Goal: Task Accomplishment & Management: Complete application form

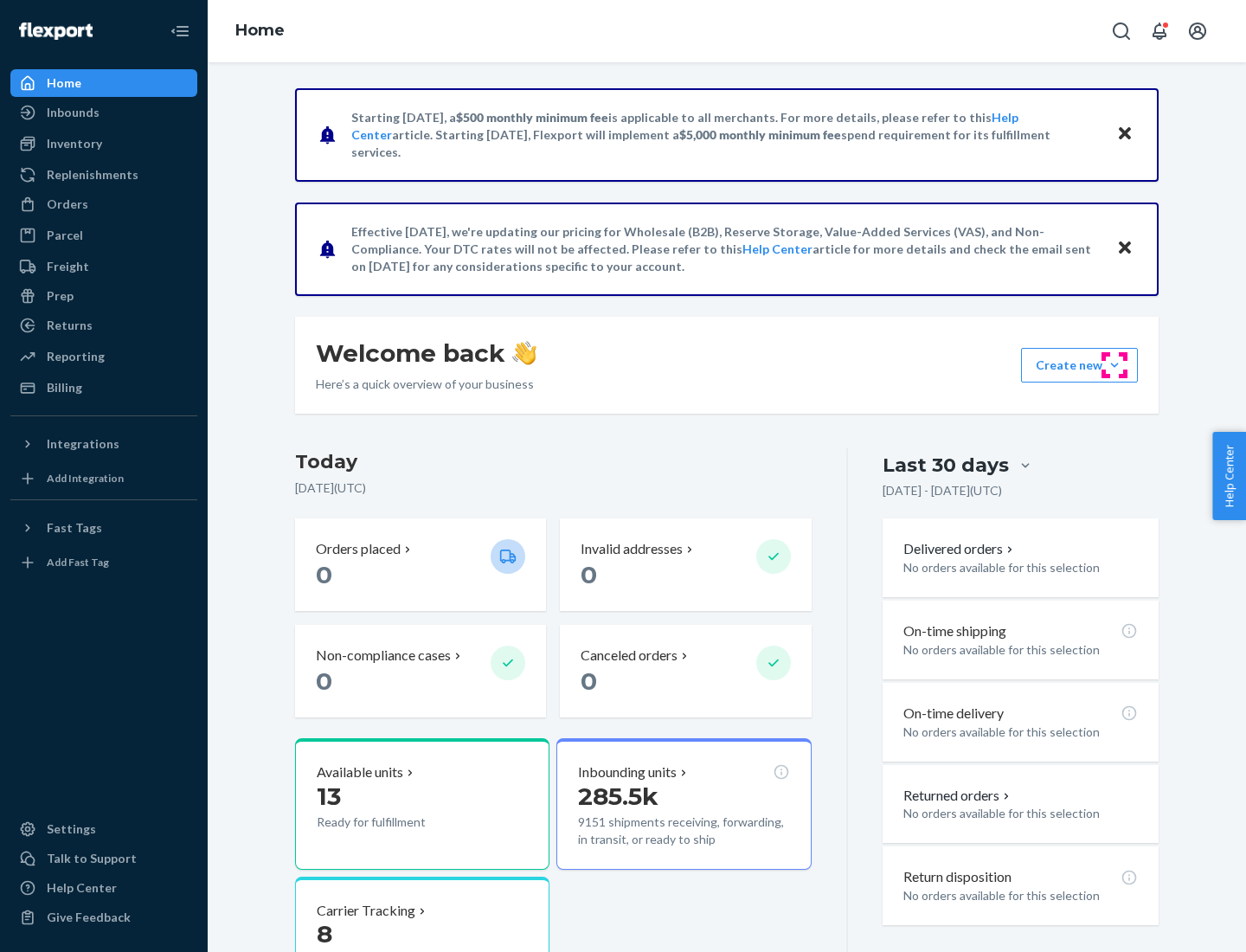
click at [1115, 365] on button "Create new Create new inbound Create new order Create new product" at bounding box center [1080, 365] width 117 height 34
click at [104, 112] on div "Inbounds" at bounding box center [104, 112] width 184 height 24
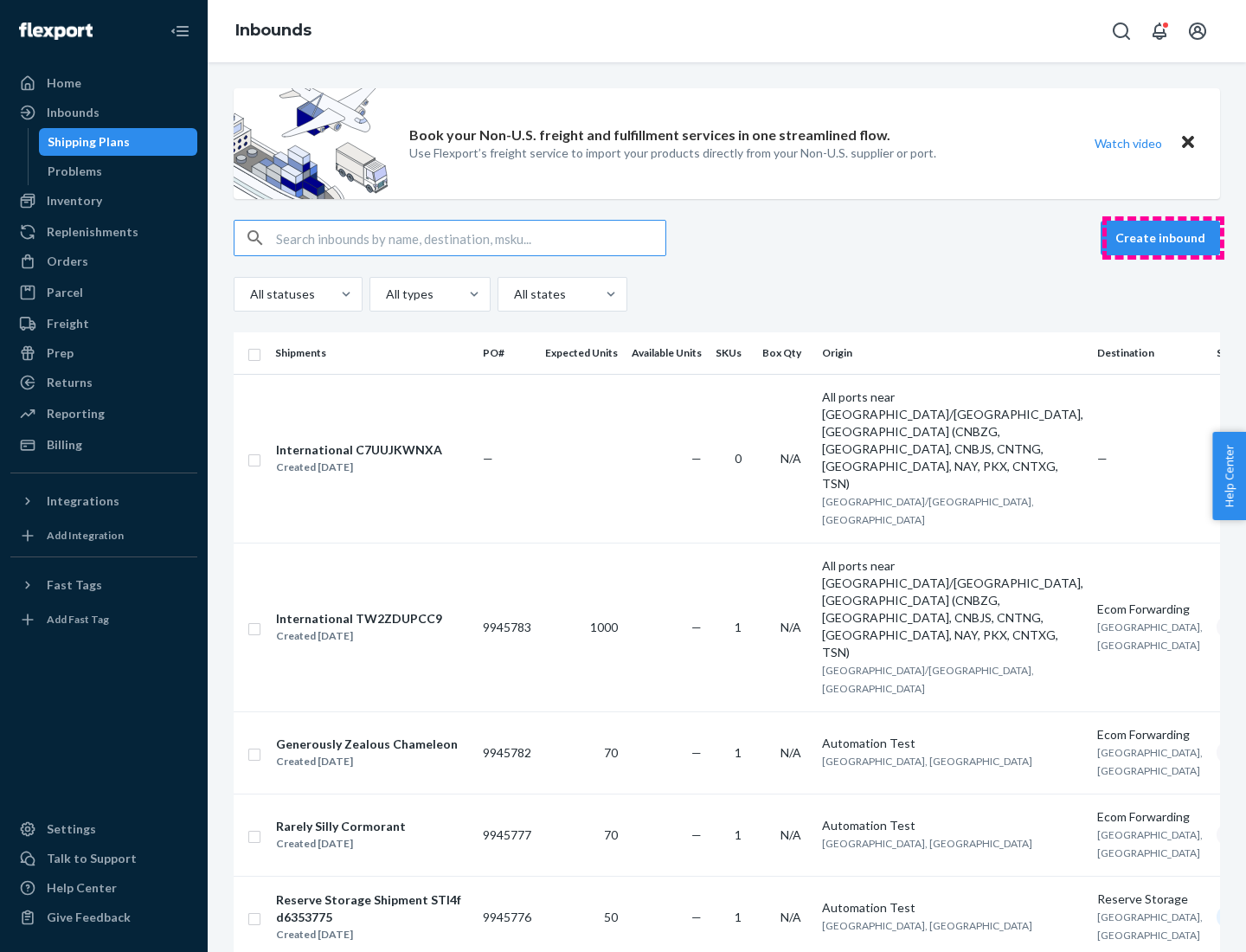
click at [1163, 238] on button "Create inbound" at bounding box center [1160, 238] width 120 height 34
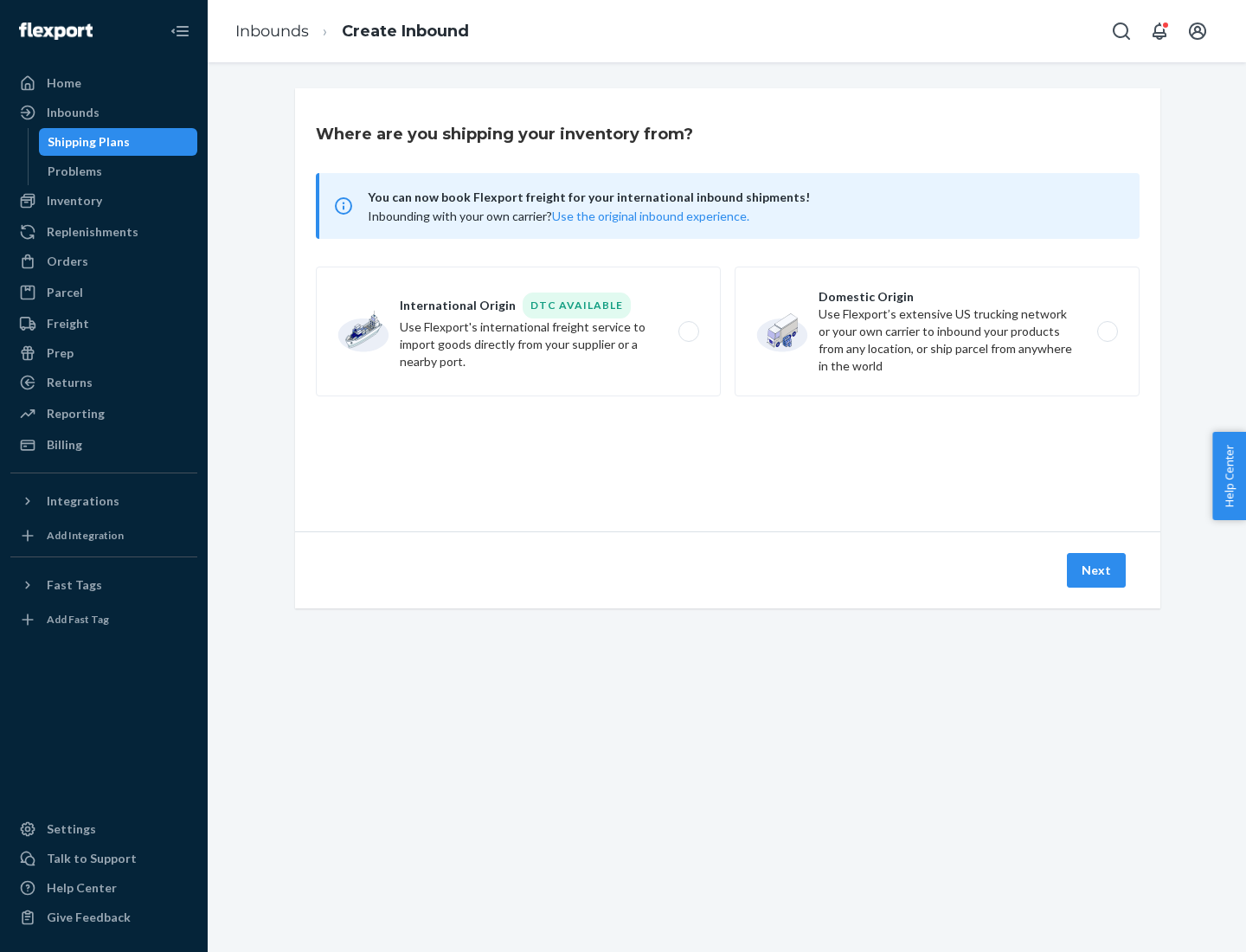
click at [937, 331] on label "Domestic Origin Use Flexport’s extensive US trucking network or your own carrie…" at bounding box center [938, 331] width 405 height 129
click at [1107, 331] on input "Domestic Origin Use Flexport’s extensive US trucking network or your own carrie…" at bounding box center [1113, 332] width 11 height 11
radio input "true"
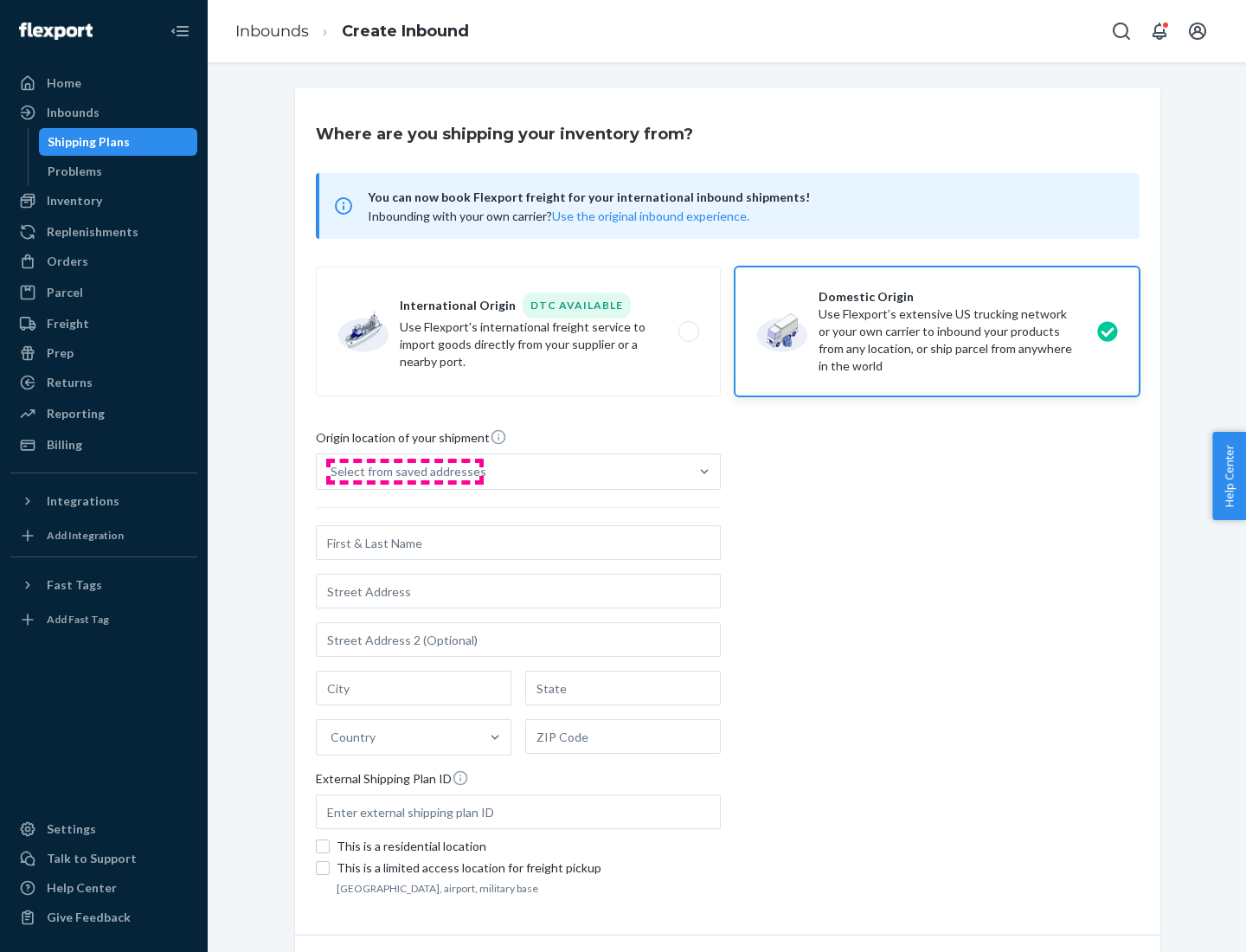
click at [404, 472] on div "Select from saved addresses" at bounding box center [409, 472] width 156 height 17
click at [332, 472] on input "Select from saved addresses" at bounding box center [332, 472] width 2 height 17
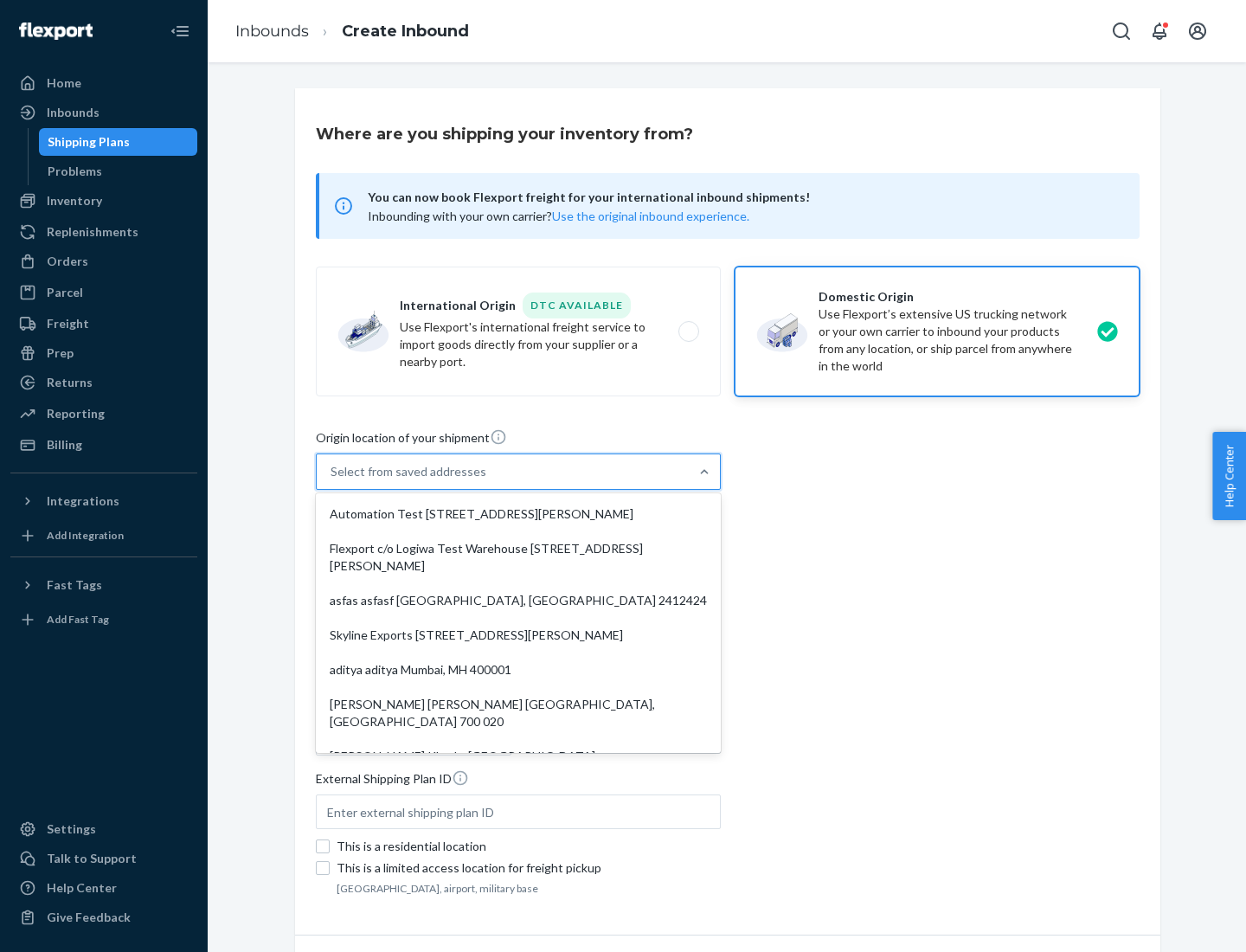
scroll to position [7, 0]
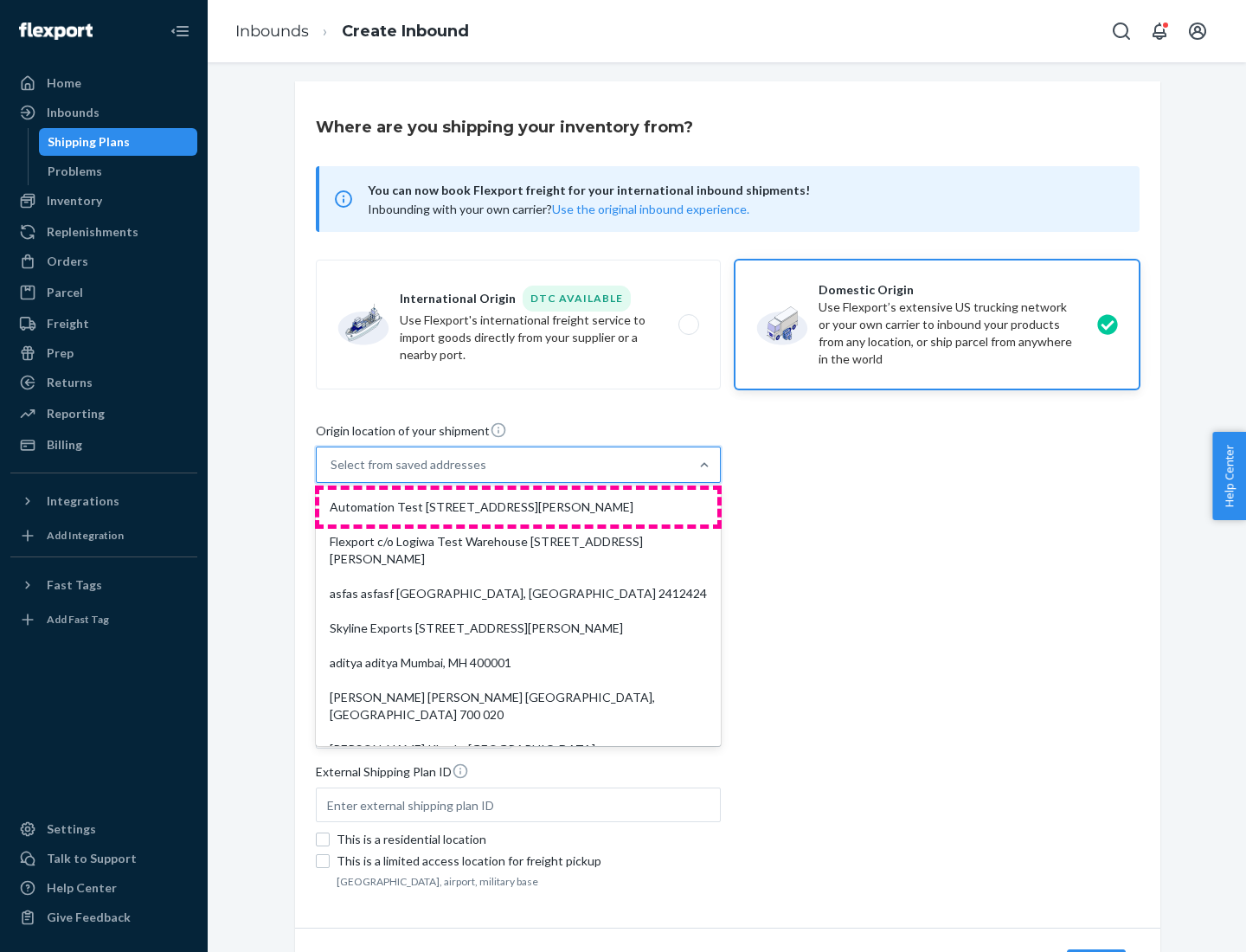
click at [518, 507] on div "Automation Test [STREET_ADDRESS][PERSON_NAME]" at bounding box center [518, 507] width 399 height 34
click at [332, 474] on input "option Automation Test [STREET_ADDRESS][PERSON_NAME]. 9 results available. Use …" at bounding box center [332, 465] width 2 height 17
type input "Automation Test"
type input "9th Floor"
type input "[GEOGRAPHIC_DATA]"
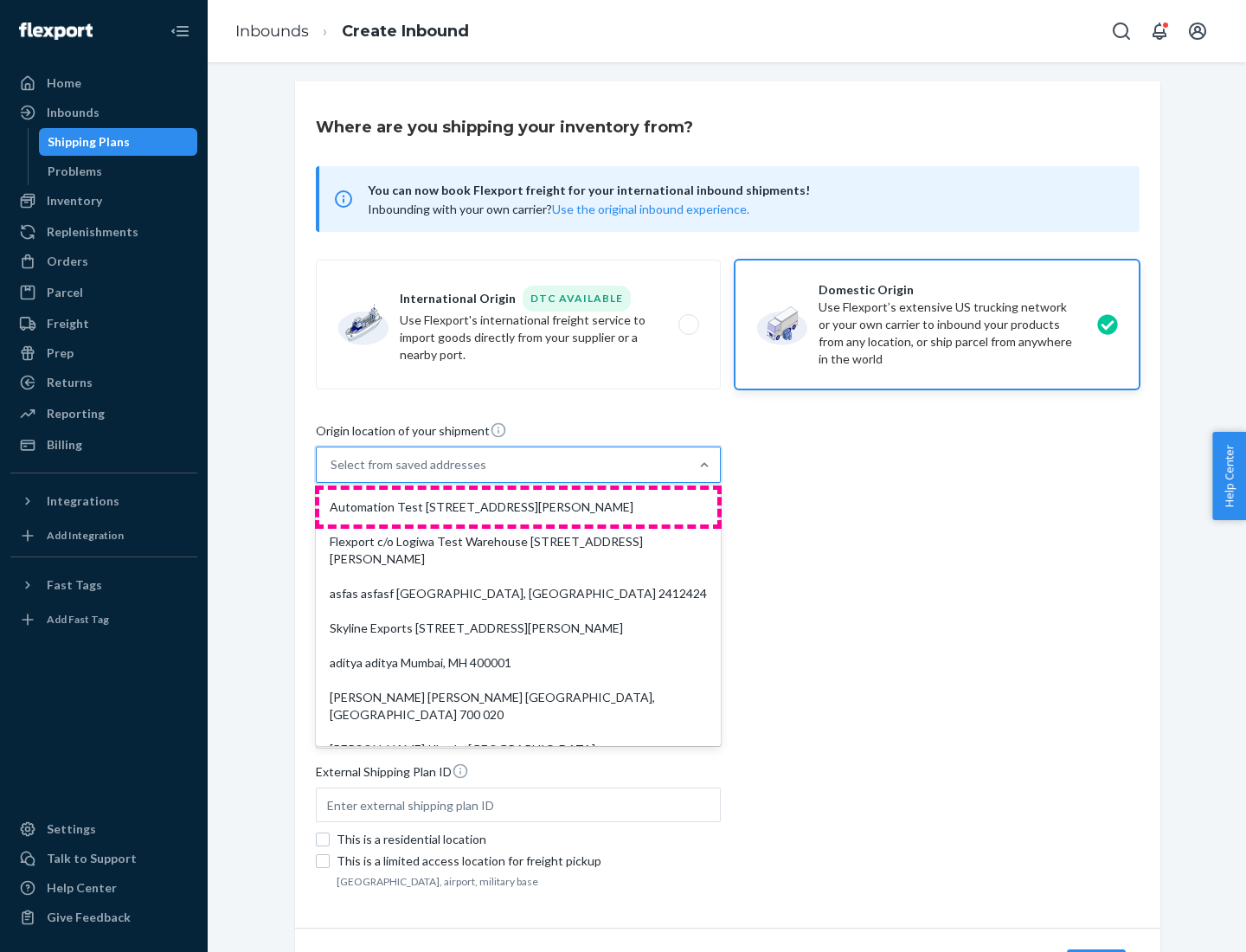
type input "CA"
type input "94104"
type input "[STREET_ADDRESS][PERSON_NAME]"
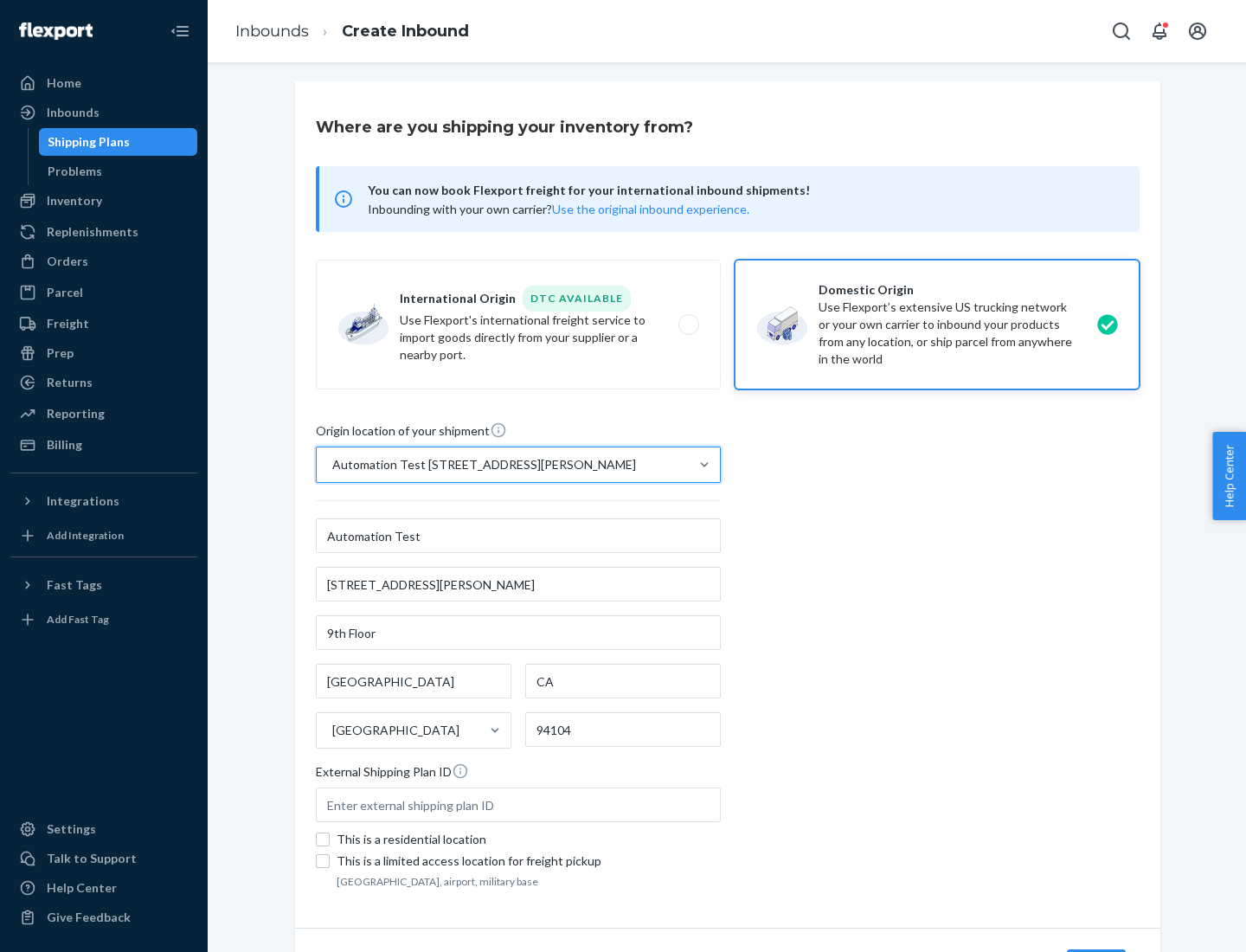
scroll to position [101, 0]
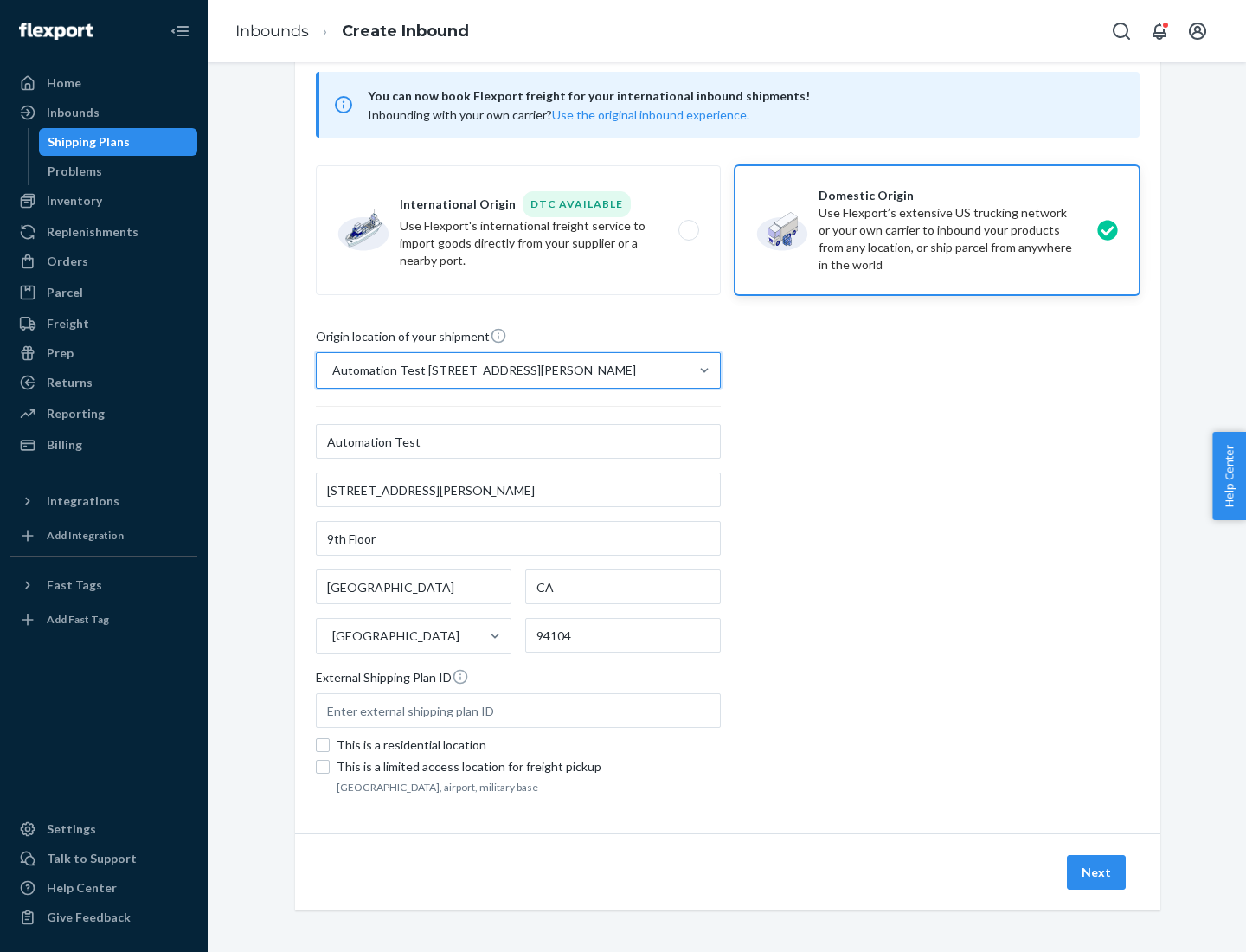
click at [1098, 872] on button "Next" at bounding box center [1097, 872] width 59 height 34
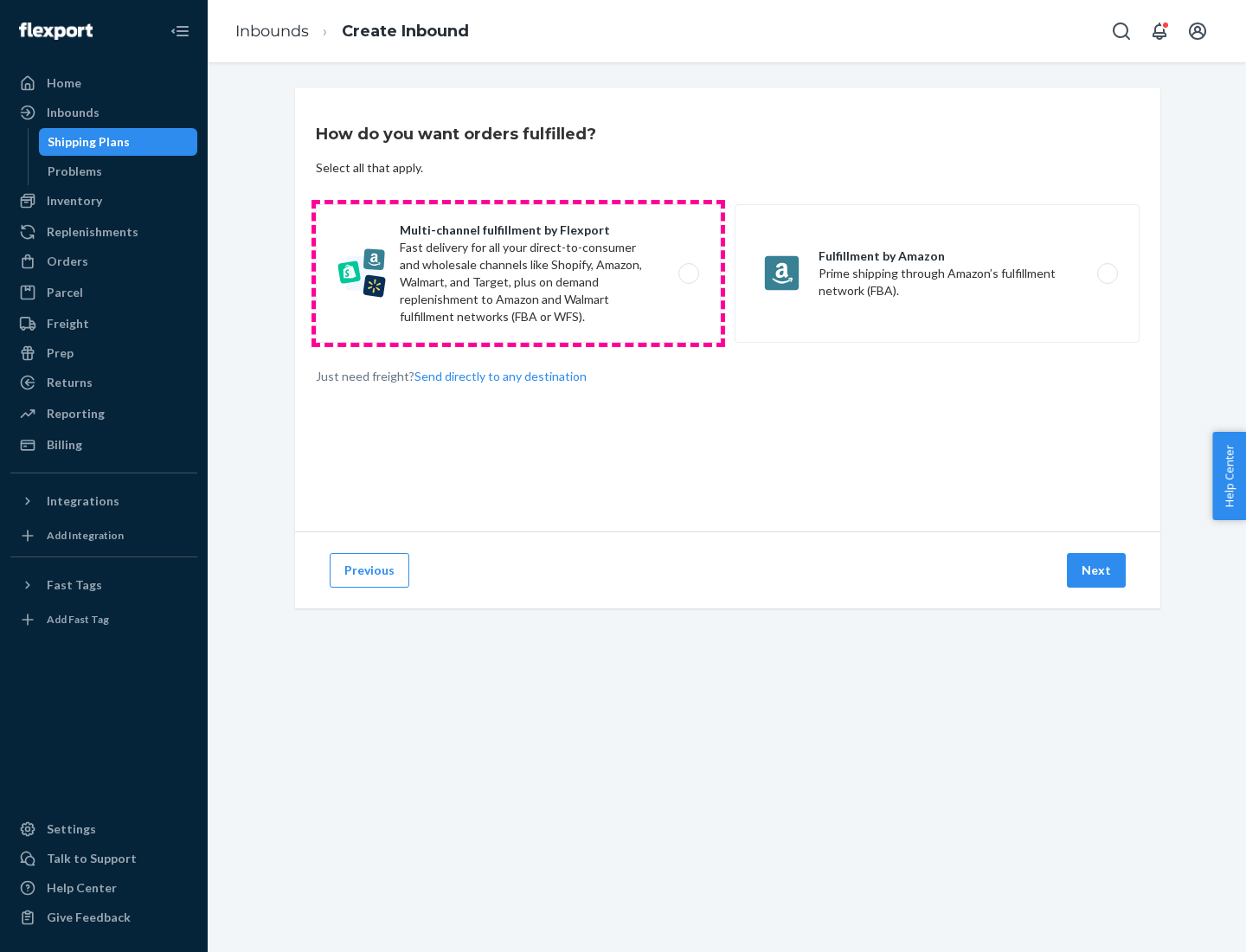
click at [518, 274] on label "Multi-channel fulfillment by Flexport Fast delivery for all your direct-to-cons…" at bounding box center [518, 274] width 405 height 139
click at [688, 274] on input "Multi-channel fulfillment by Flexport Fast delivery for all your direct-to-cons…" at bounding box center [693, 274] width 11 height 11
radio input "true"
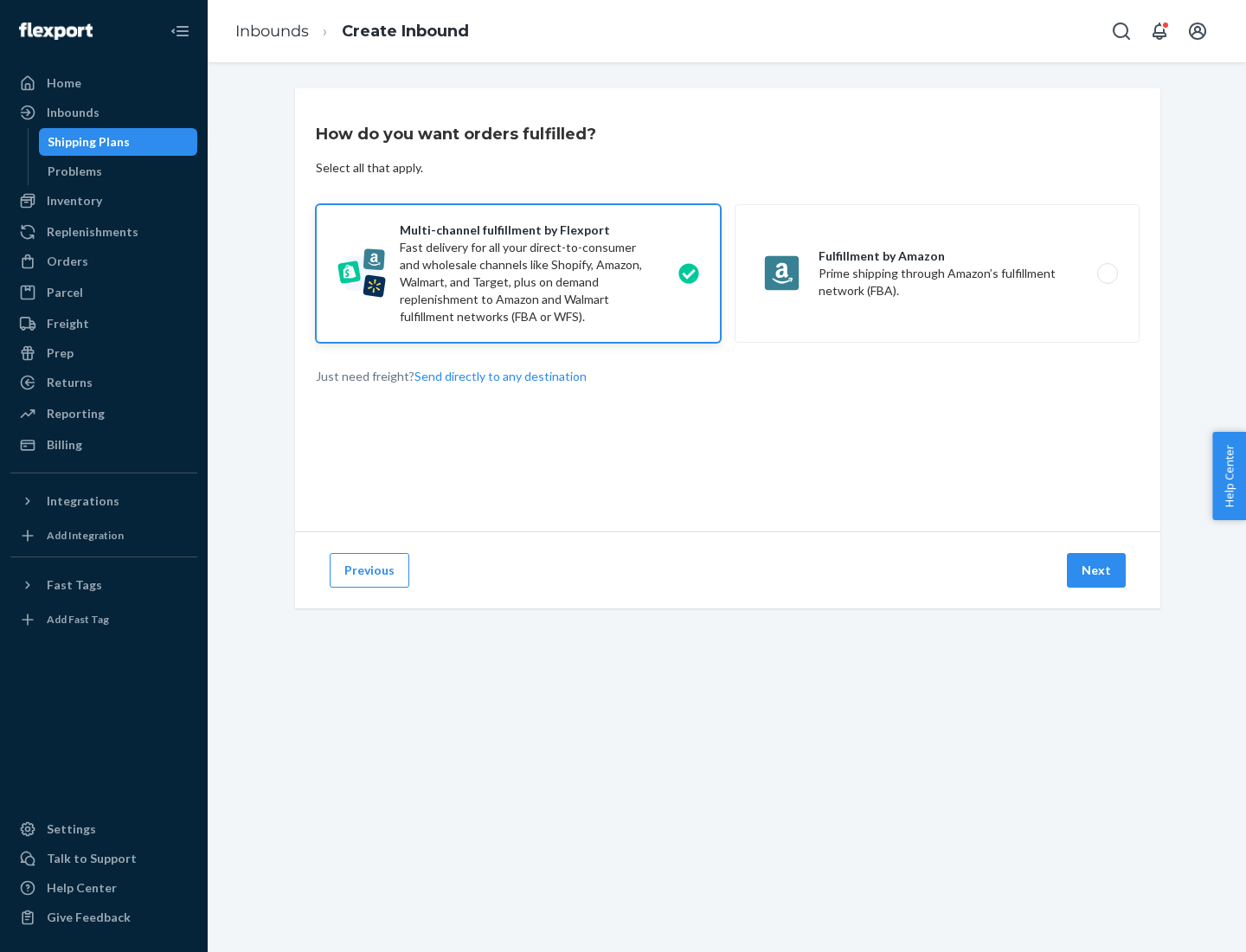
click at [1098, 571] on button "Next" at bounding box center [1097, 570] width 59 height 34
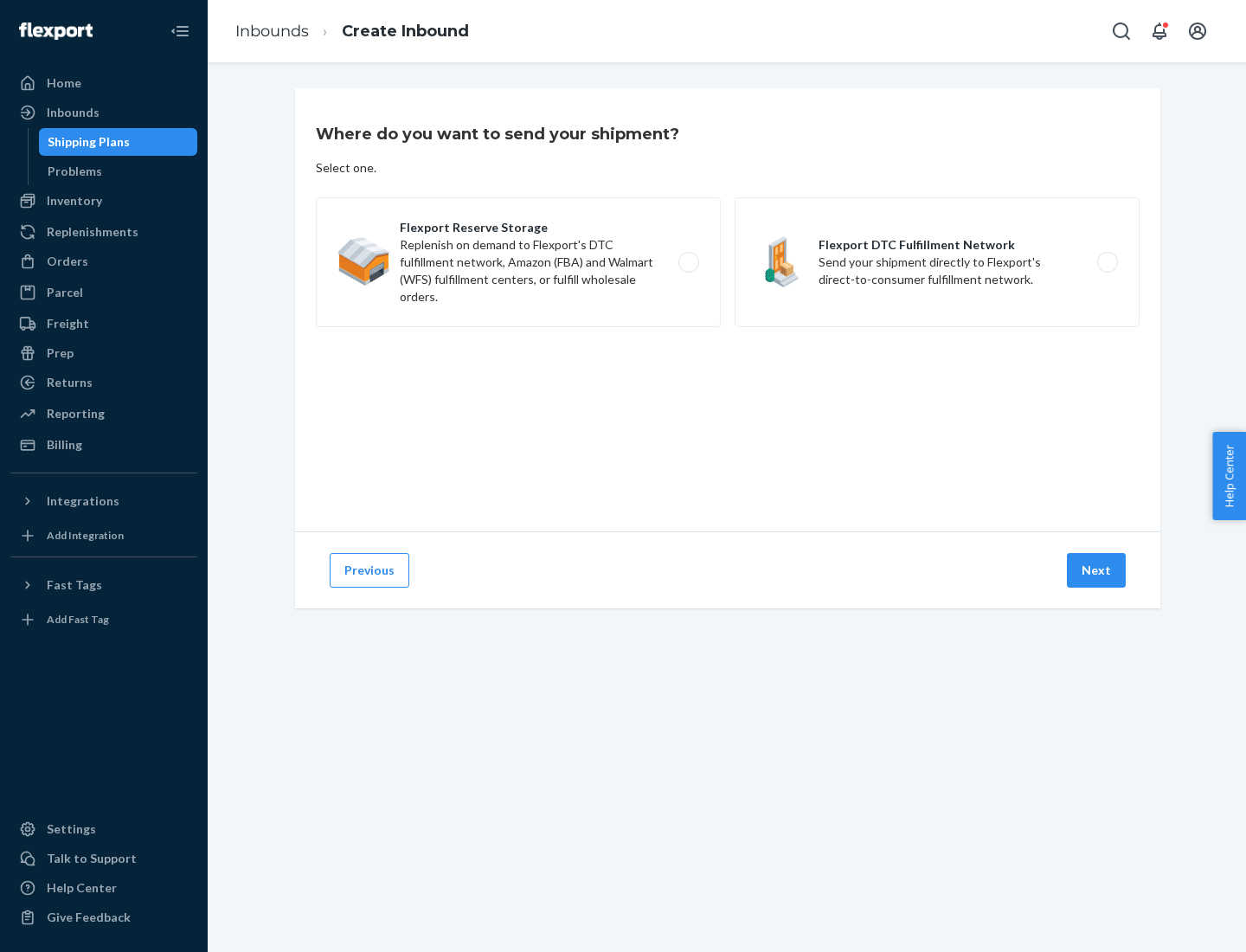
click at [937, 262] on label "Flexport DTC Fulfillment Network Send your shipment directly to Flexport's dire…" at bounding box center [938, 262] width 405 height 129
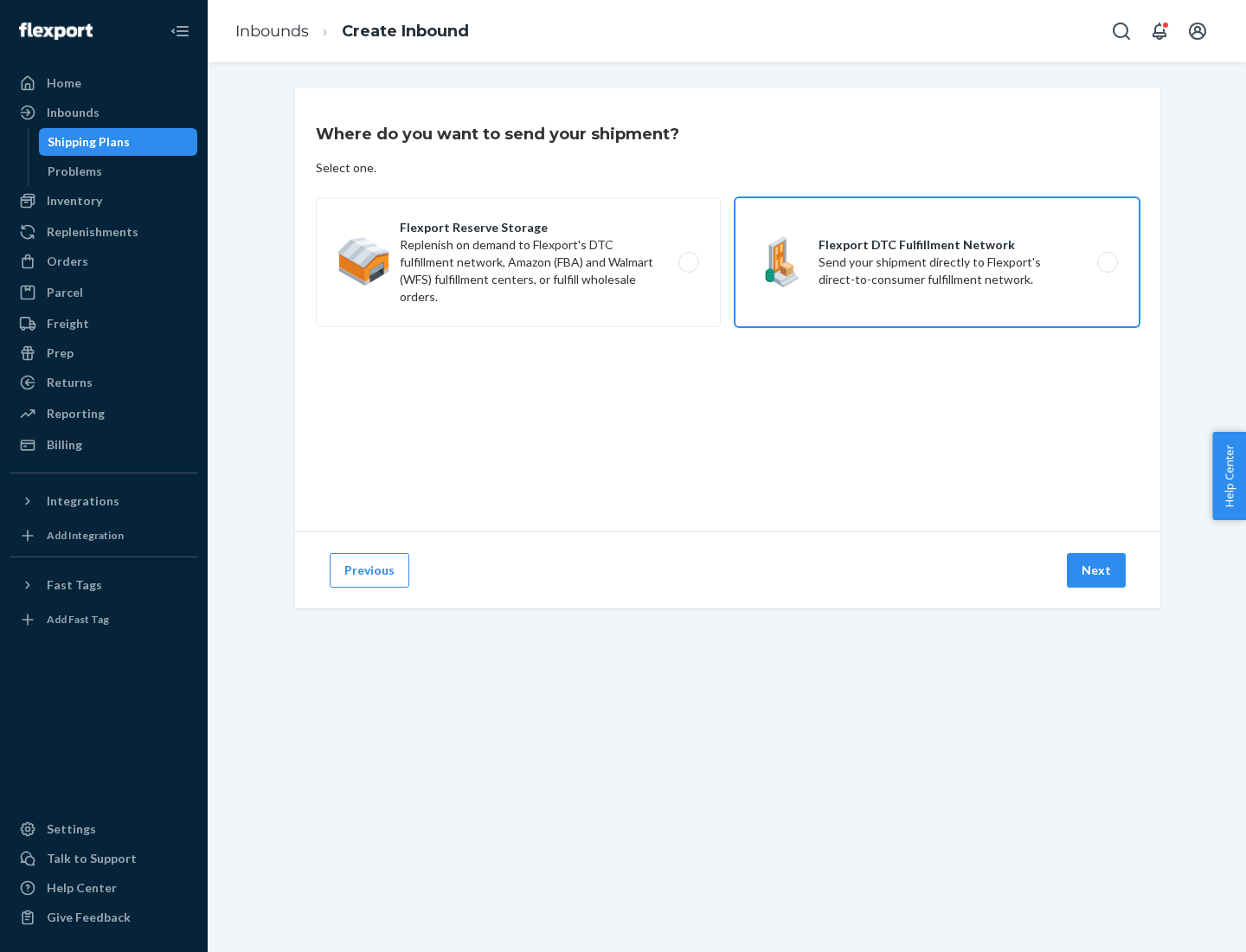
click at [1107, 262] on input "Flexport DTC Fulfillment Network Send your shipment directly to Flexport's dire…" at bounding box center [1113, 262] width 11 height 11
radio input "true"
click at [1098, 571] on button "Next" at bounding box center [1097, 570] width 59 height 34
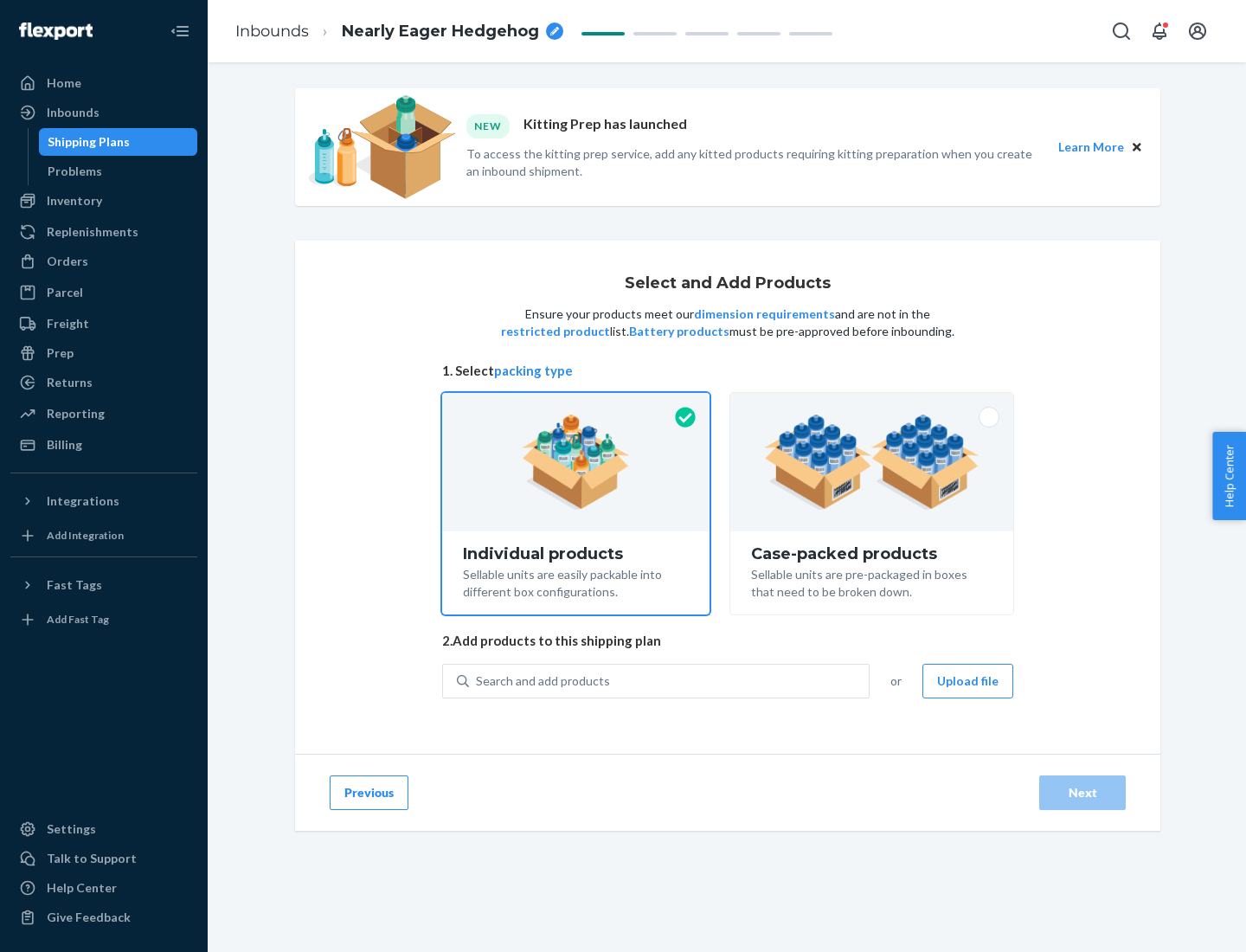
click at [872, 462] on img at bounding box center [871, 462] width 216 height 95
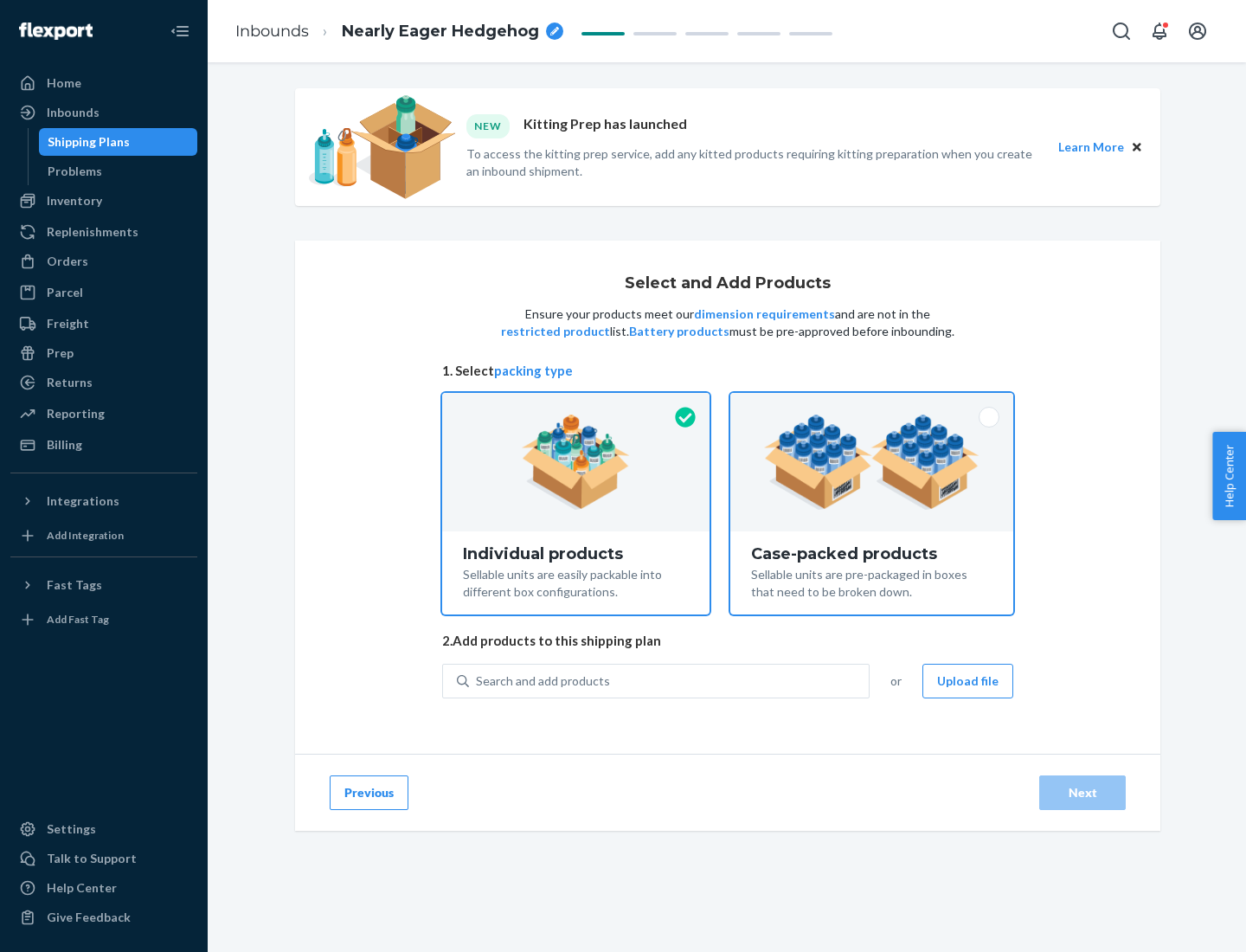
click at [872, 404] on input "Case-packed products Sellable units are pre-packaged in boxes that need to be b…" at bounding box center [872, 398] width 11 height 11
radio input "true"
radio input "false"
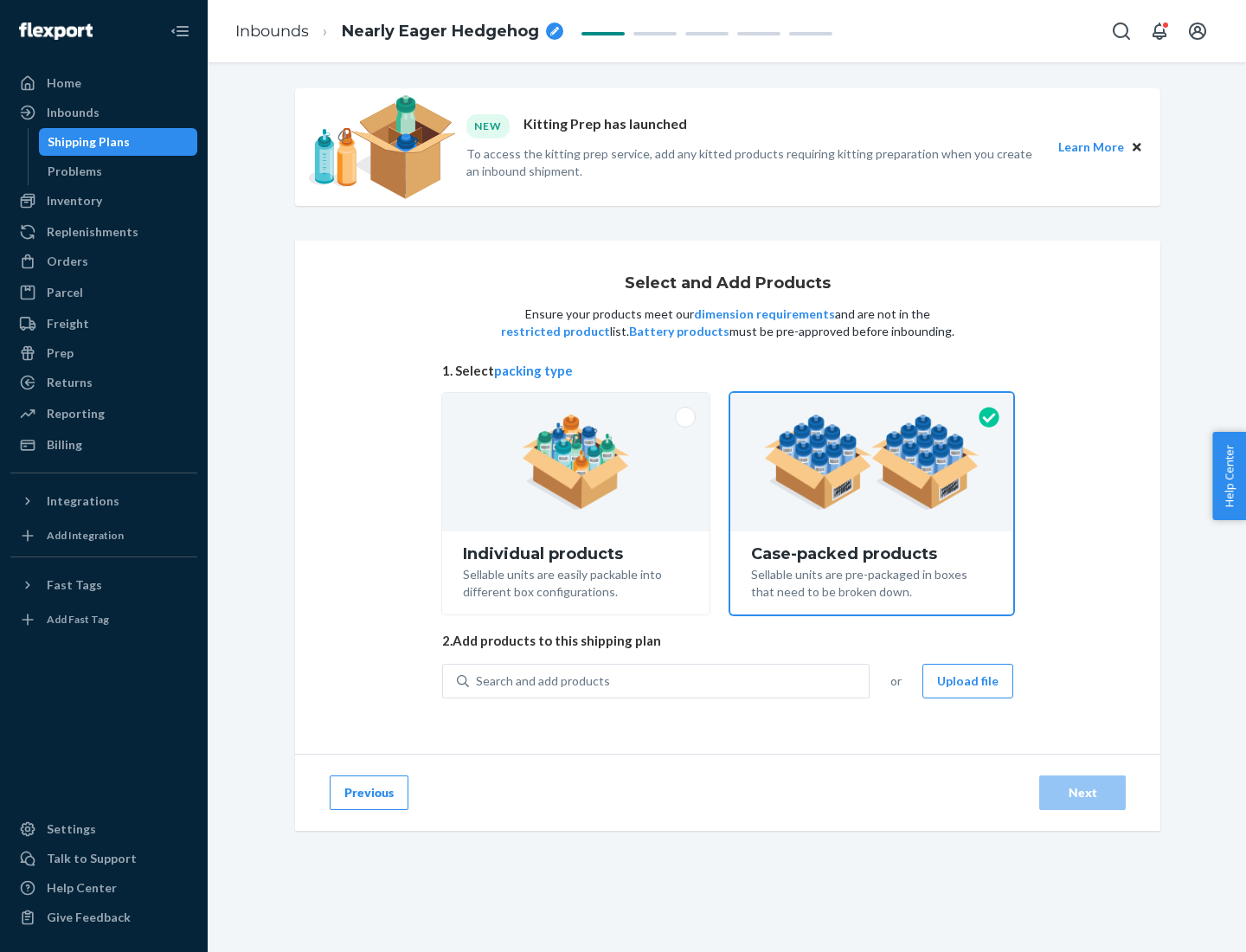
click at [670, 680] on div "Search and add products" at bounding box center [669, 681] width 399 height 31
click at [477, 680] on input "Search and add products" at bounding box center [477, 681] width 2 height 17
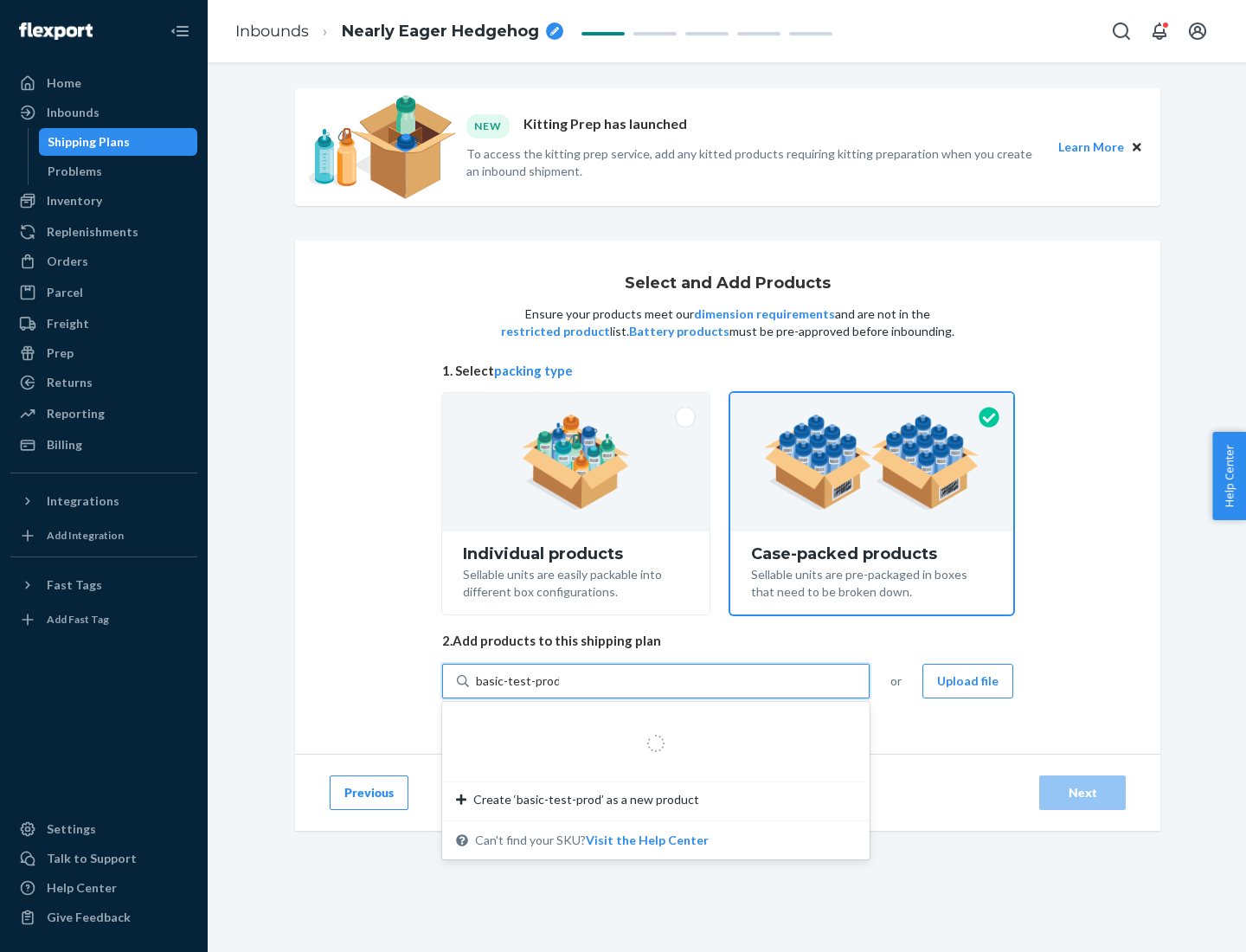
type input "basic-test-product-1"
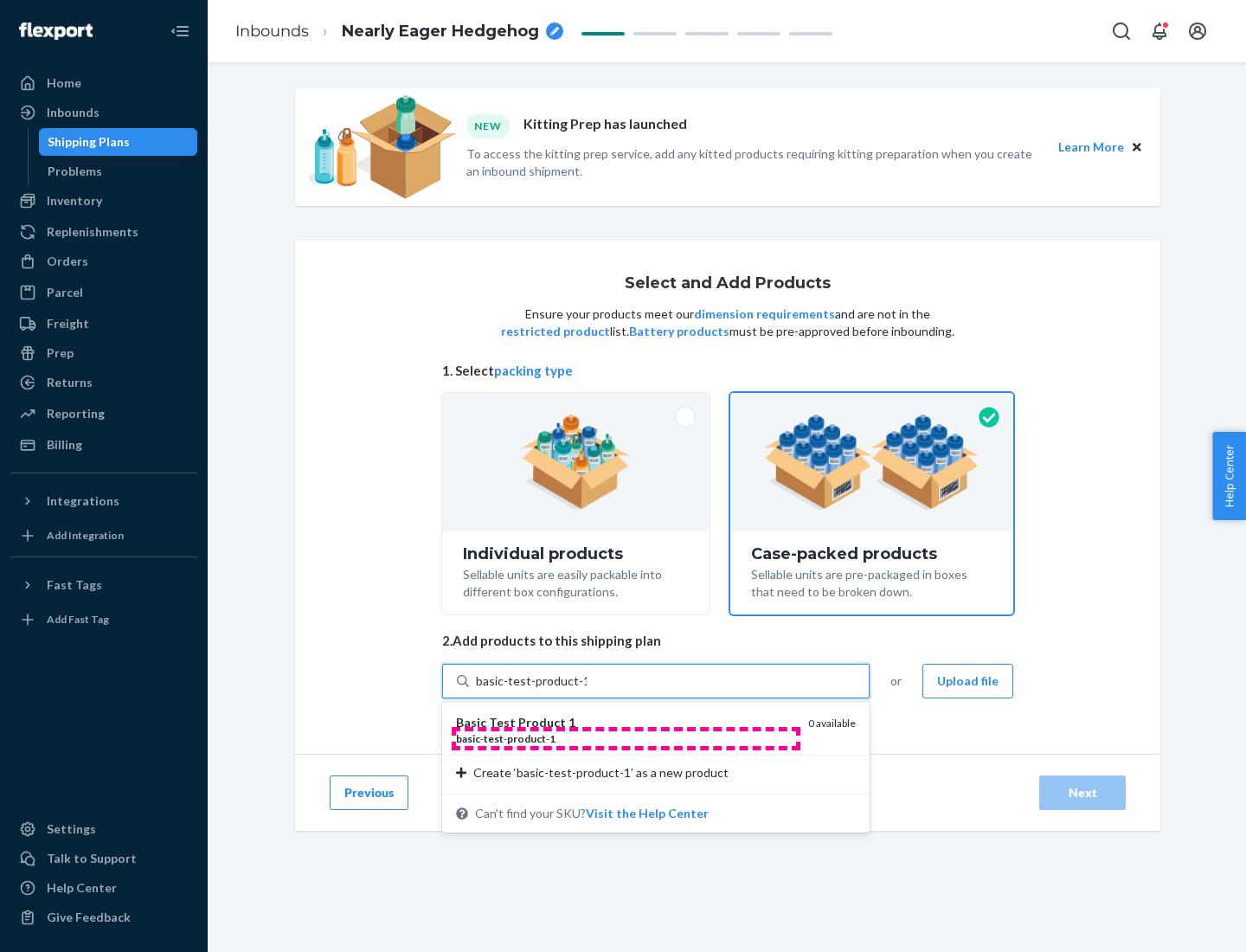
click at [626, 738] on div "basic - test - product - 1" at bounding box center [626, 738] width 339 height 14
click at [587, 690] on input "basic-test-product-1" at bounding box center [531, 681] width 110 height 17
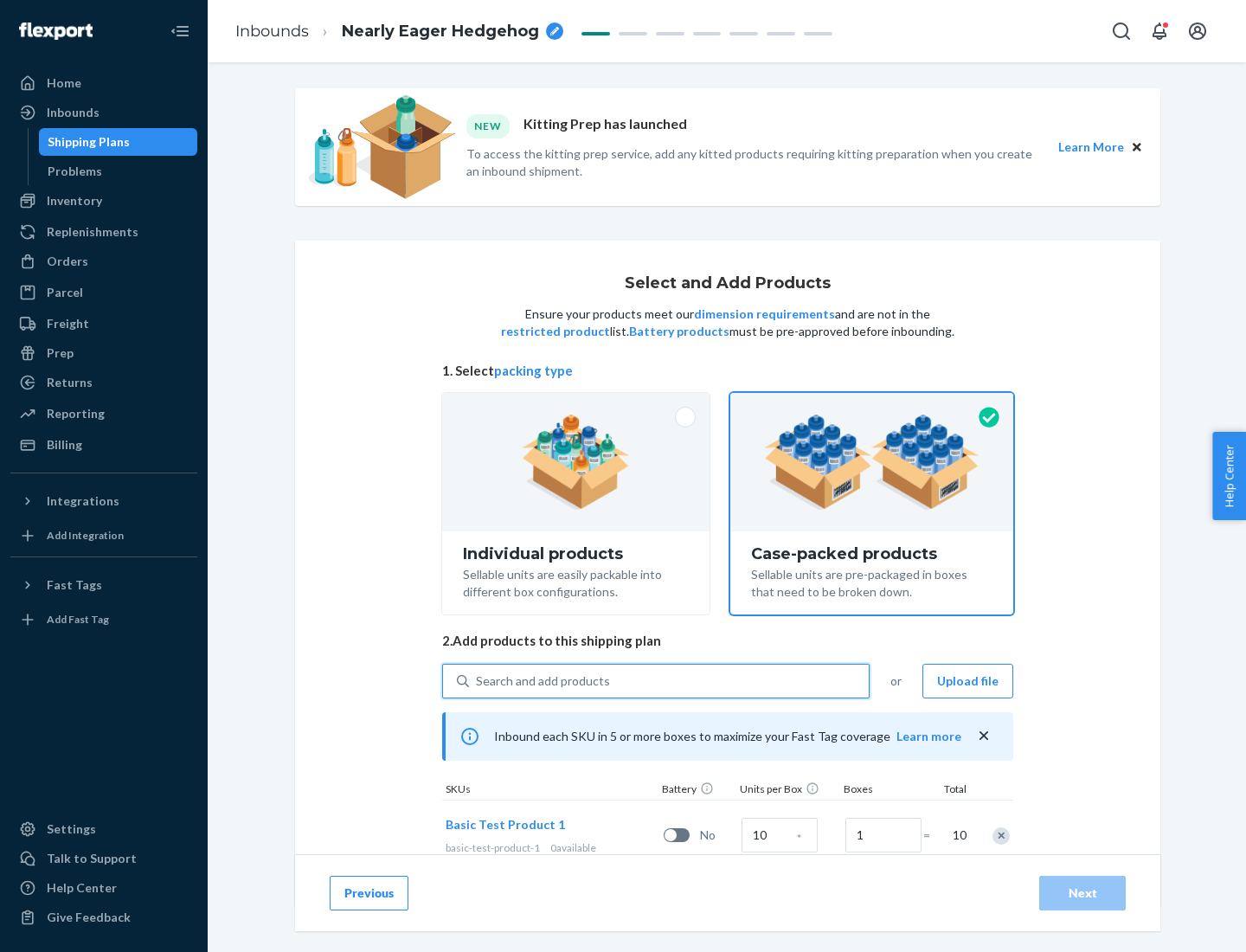
scroll to position [63, 0]
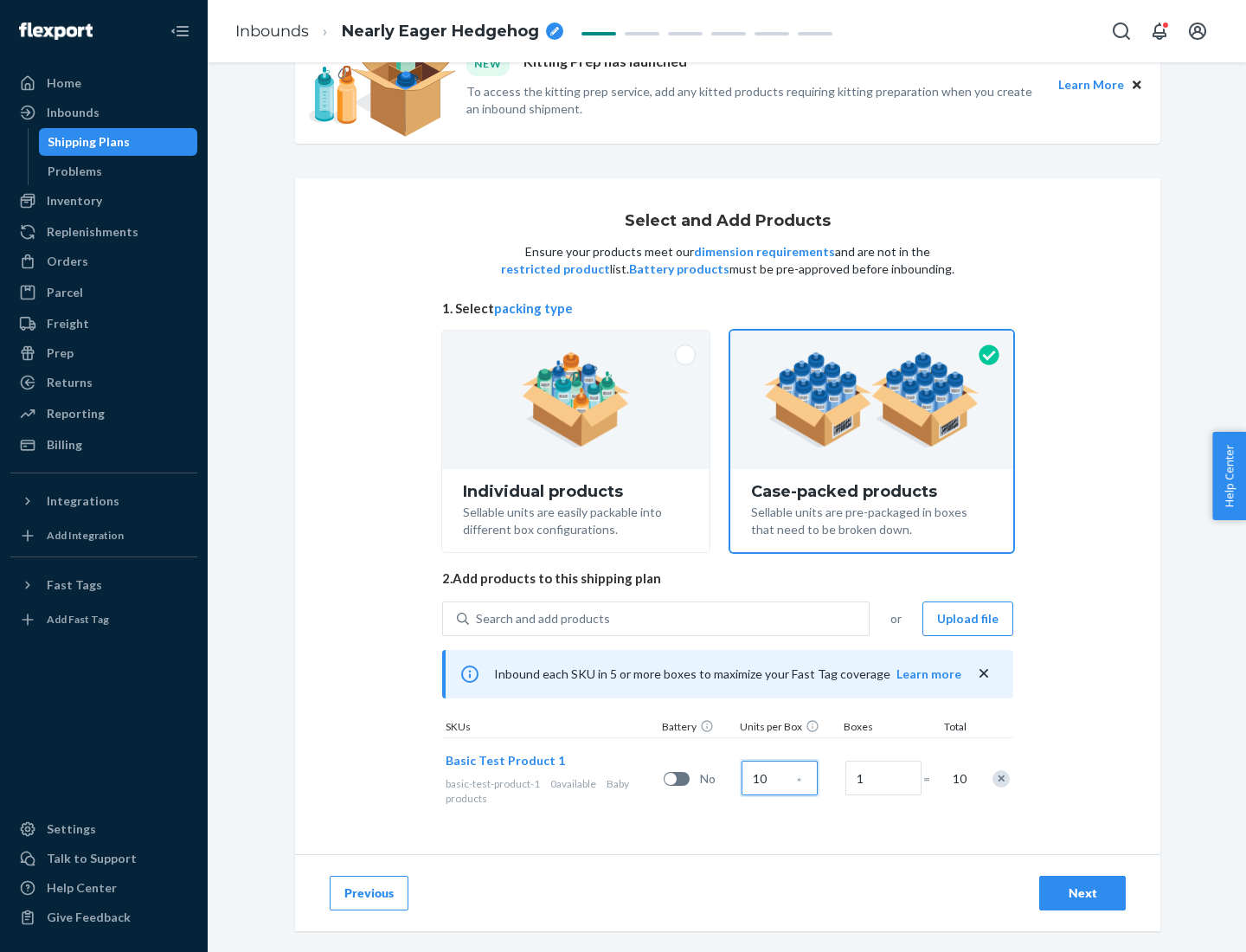
type input "10"
type input "7"
click at [1082, 893] on div "Next" at bounding box center [1082, 893] width 57 height 17
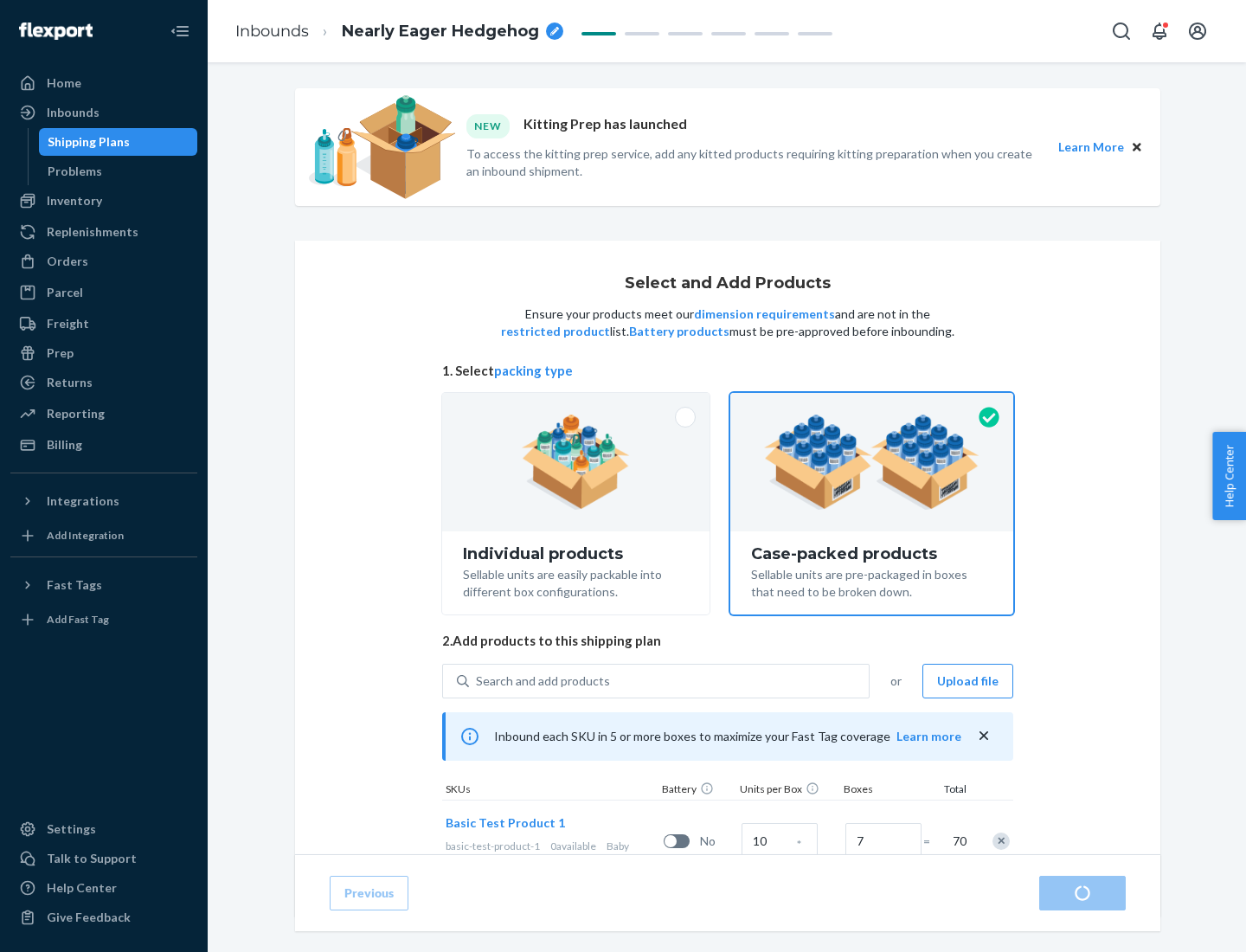
radio input "true"
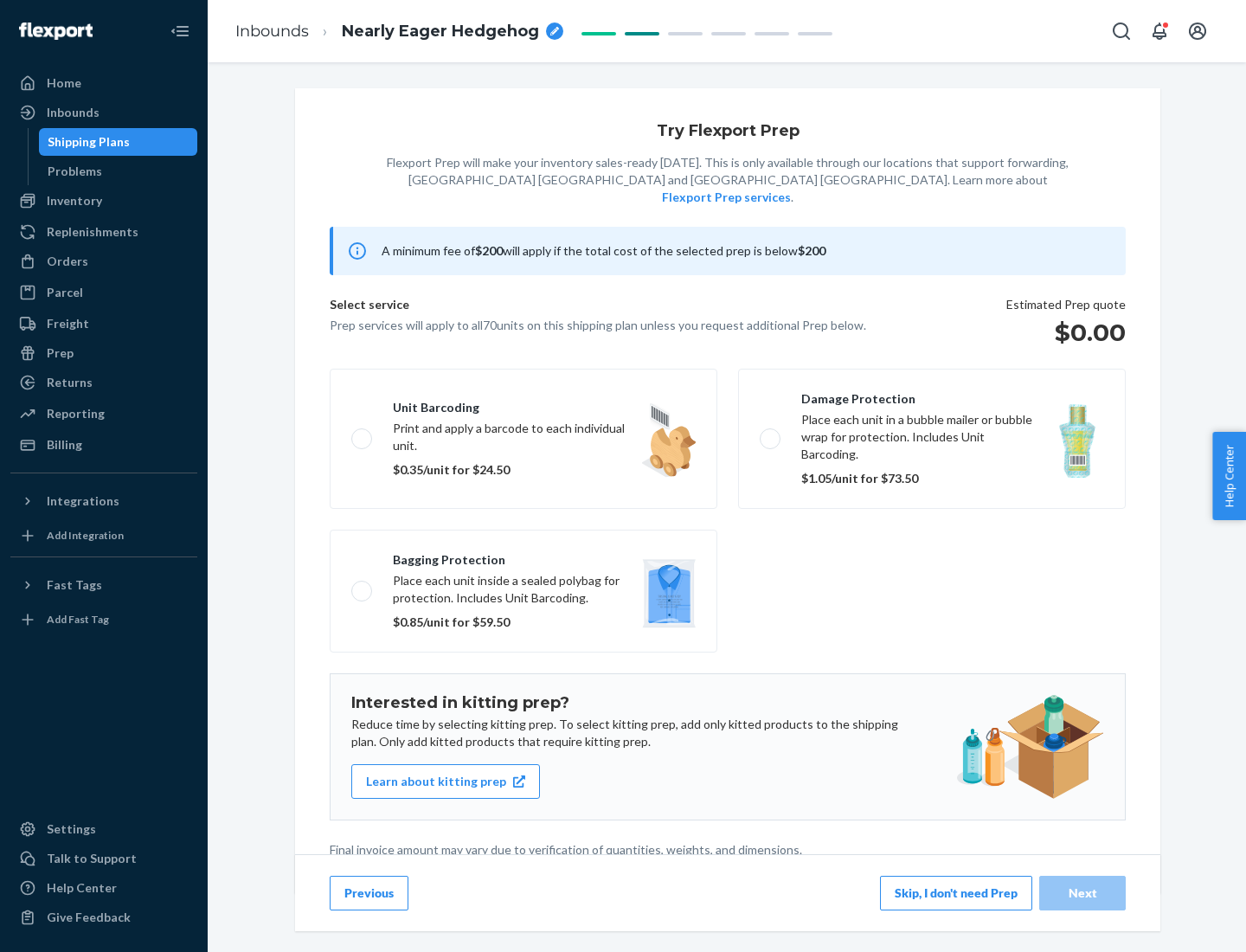
scroll to position [5, 0]
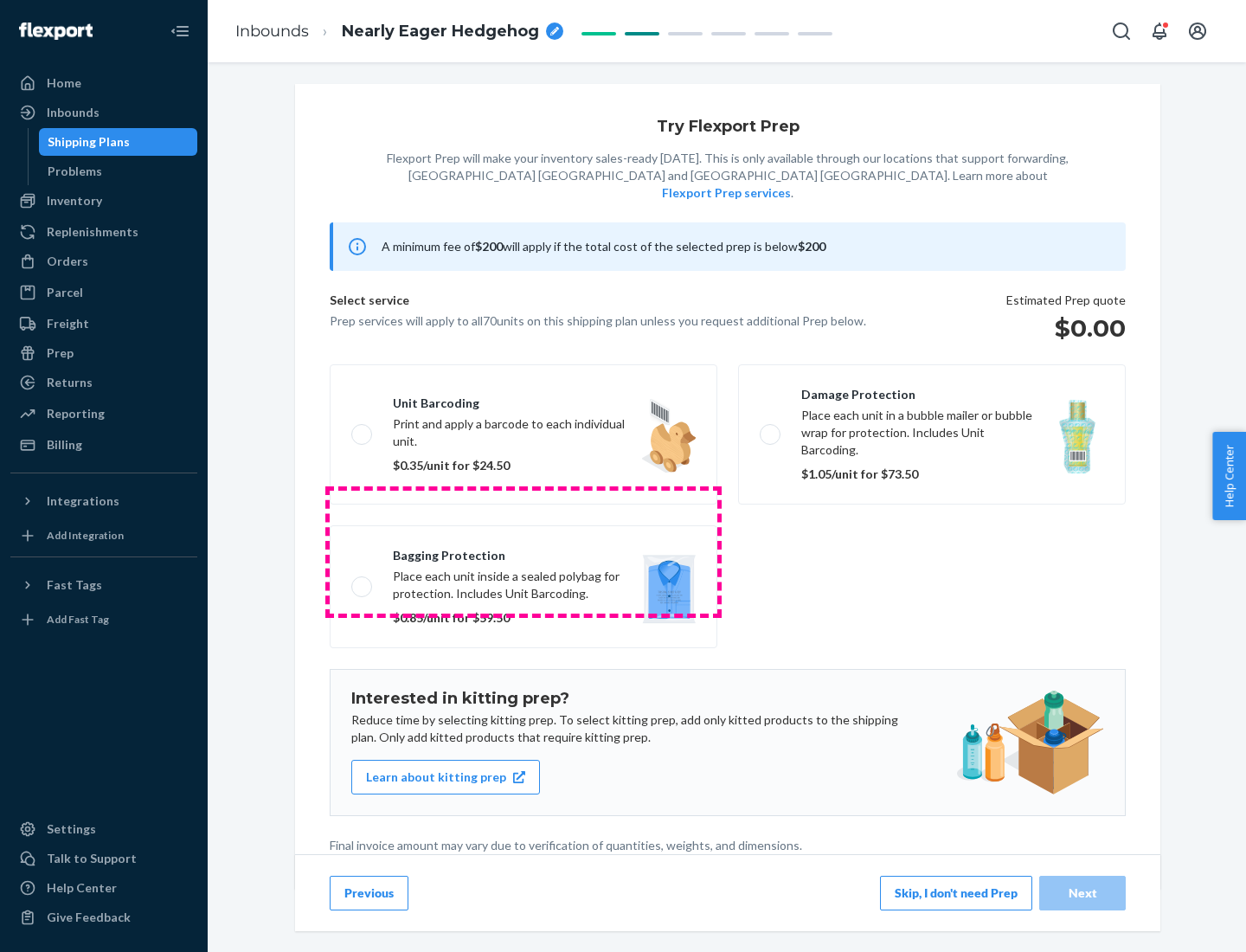
click at [524, 552] on label "Bagging protection Place each unit inside a sealed polybag for protection. Incl…" at bounding box center [524, 586] width 388 height 123
click at [362, 581] on input "Bagging protection Place each unit inside a sealed polybag for protection. Incl…" at bounding box center [357, 587] width 11 height 11
checkbox input "true"
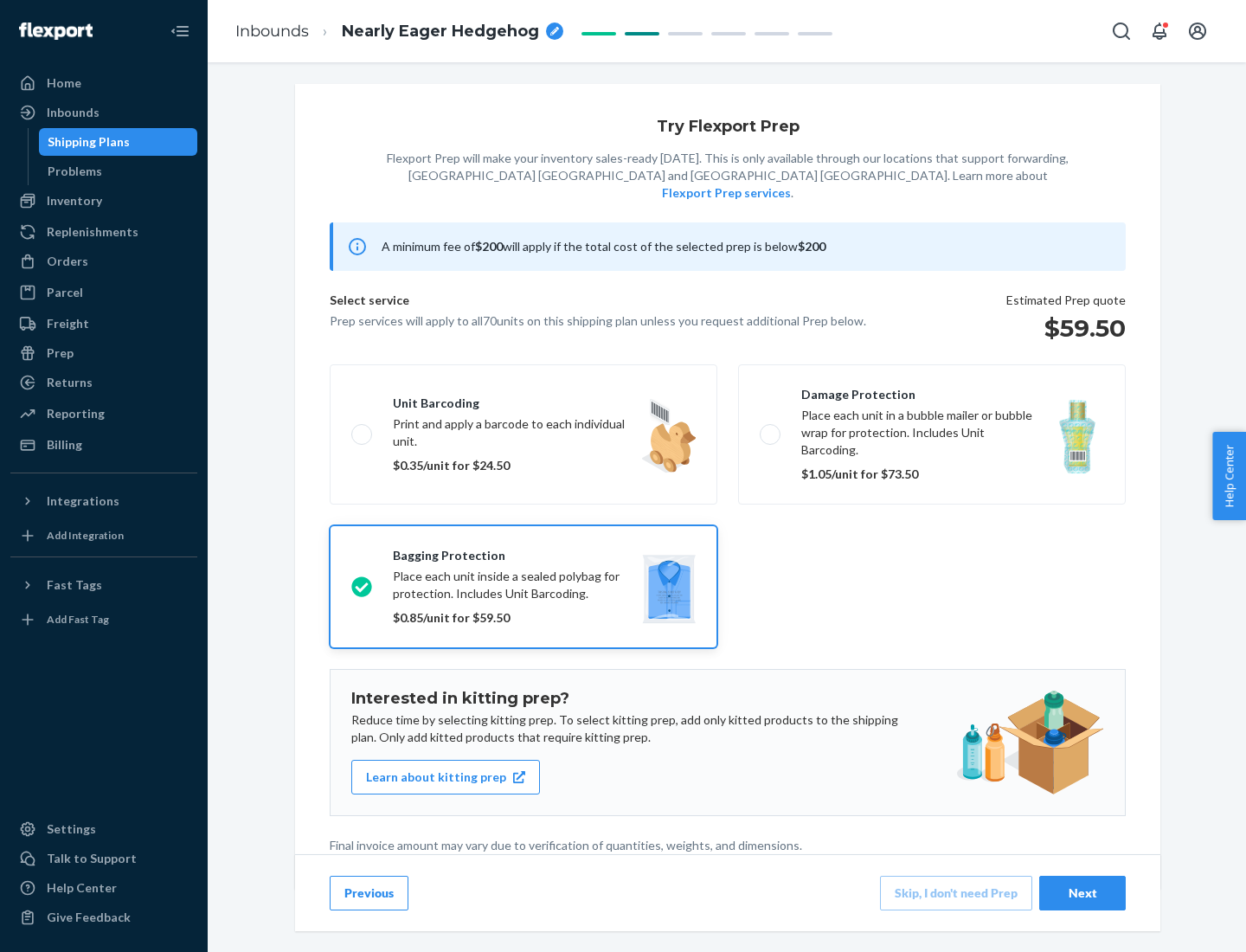
click at [1082, 892] on div "Next" at bounding box center [1082, 893] width 57 height 17
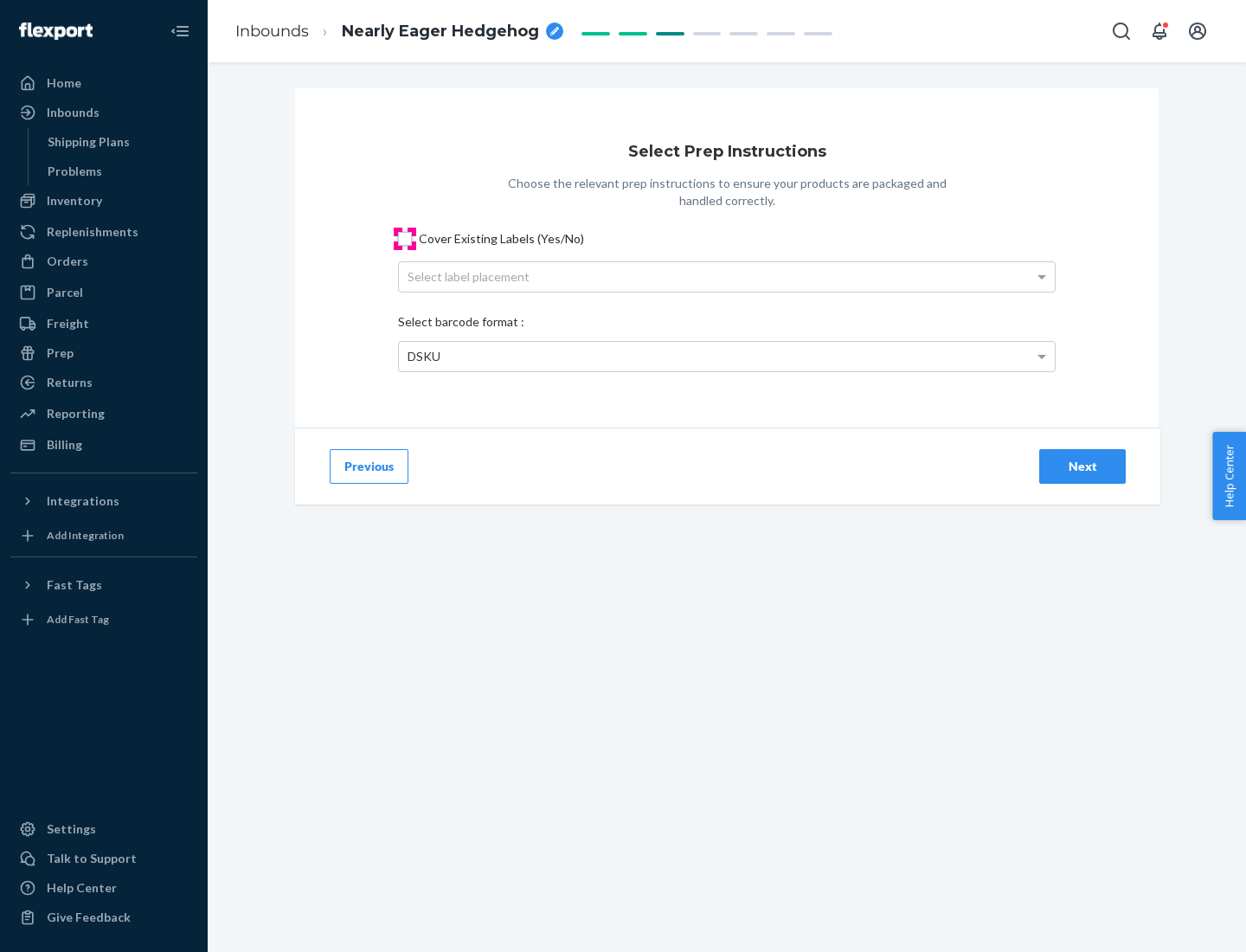
click at [405, 238] on input "Cover Existing Labels (Yes/No)" at bounding box center [405, 239] width 14 height 14
checkbox input "true"
click at [727, 276] on div "Select label placement" at bounding box center [727, 277] width 656 height 29
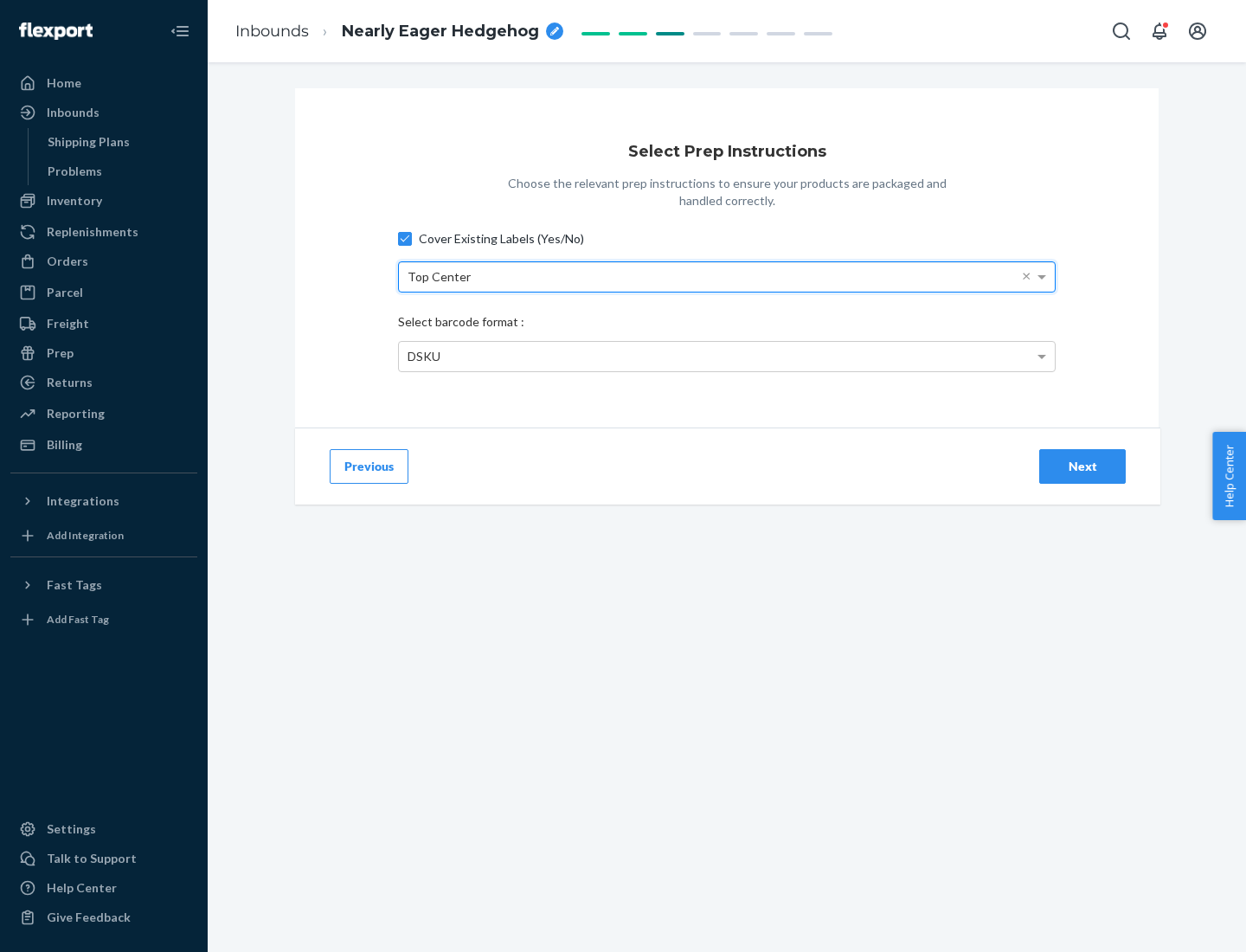
click at [727, 356] on div "DSKU" at bounding box center [727, 356] width 656 height 29
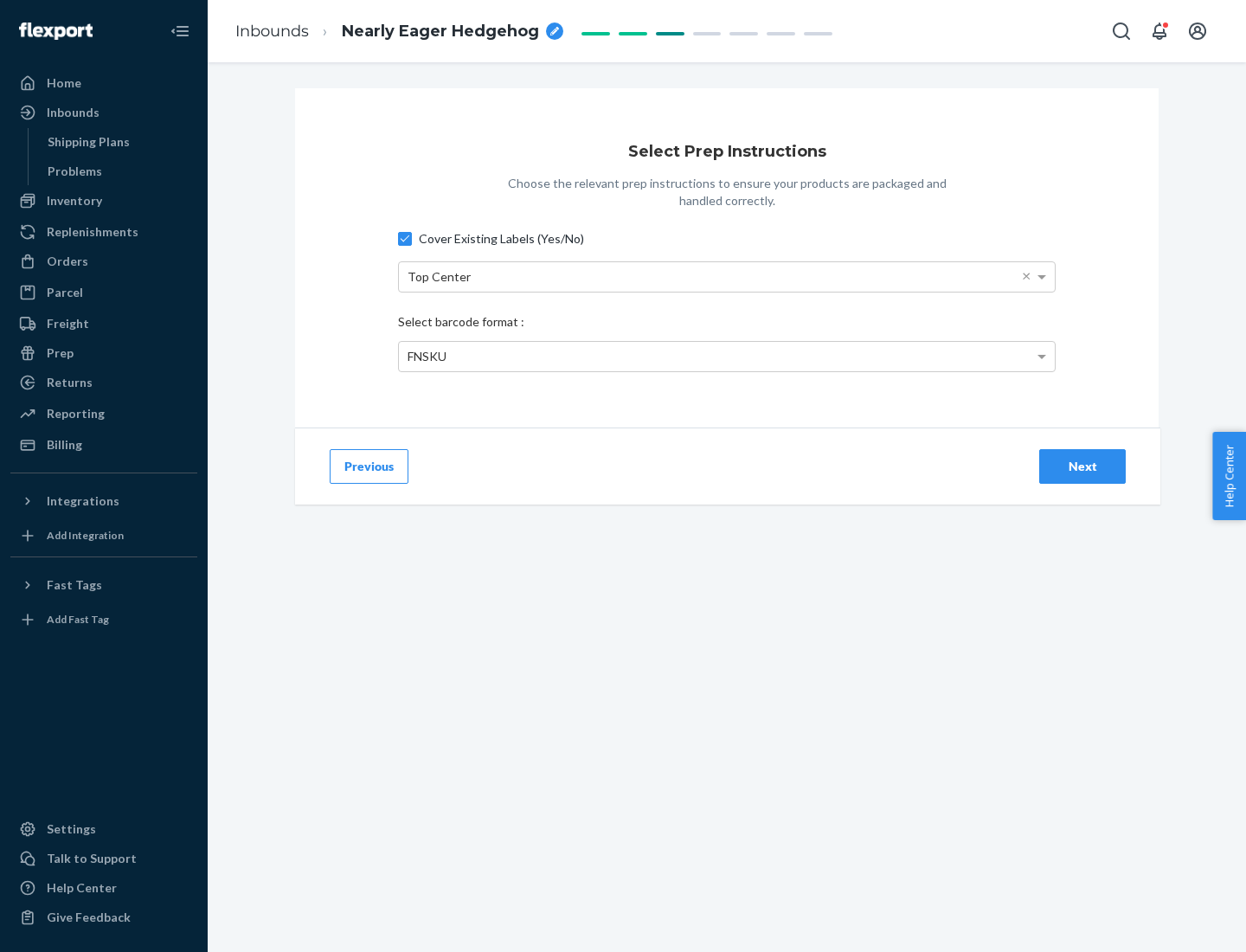
click at [1082, 466] on div "Next" at bounding box center [1082, 466] width 57 height 17
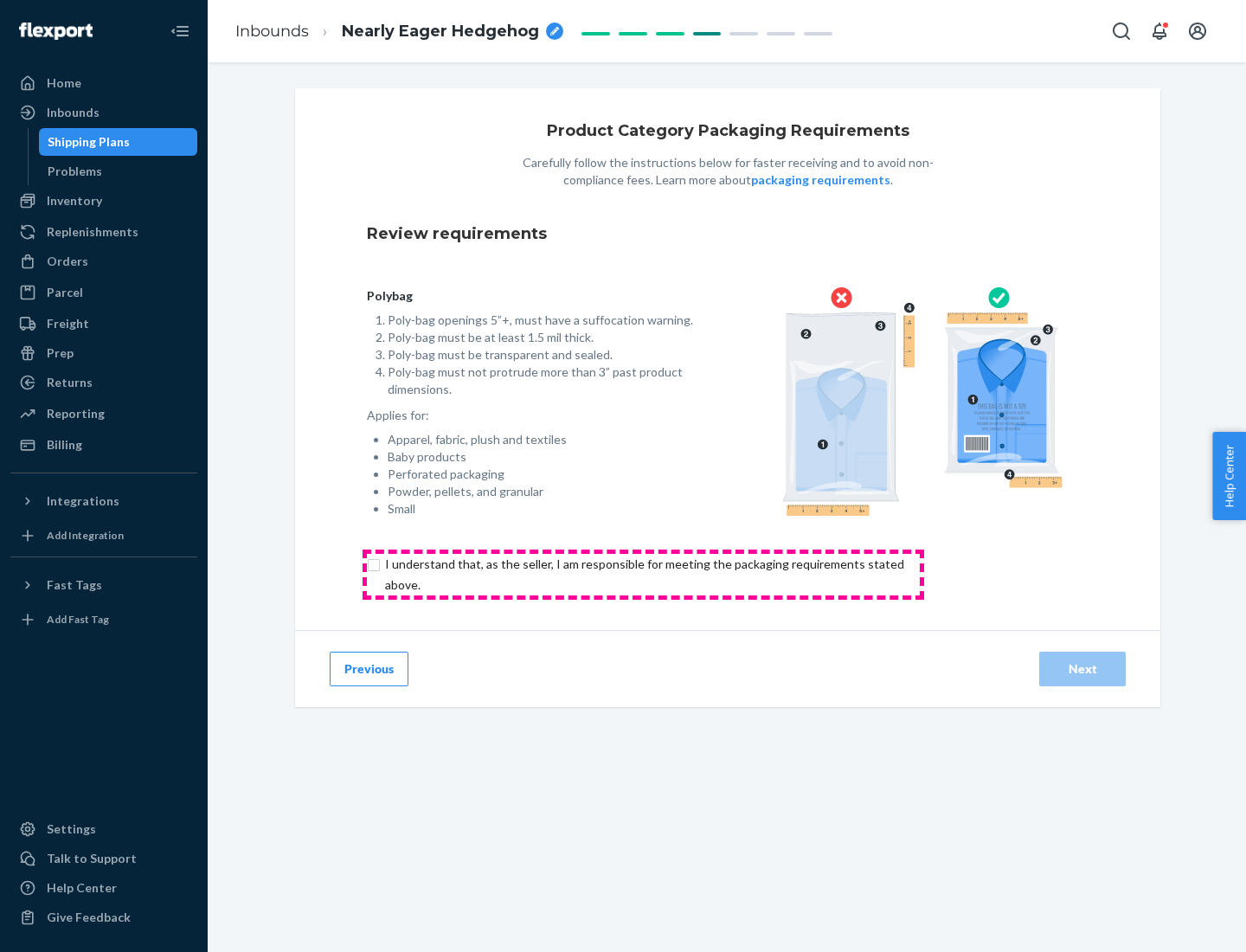
click at [643, 573] on input "checkbox" at bounding box center [654, 574] width 575 height 42
checkbox input "true"
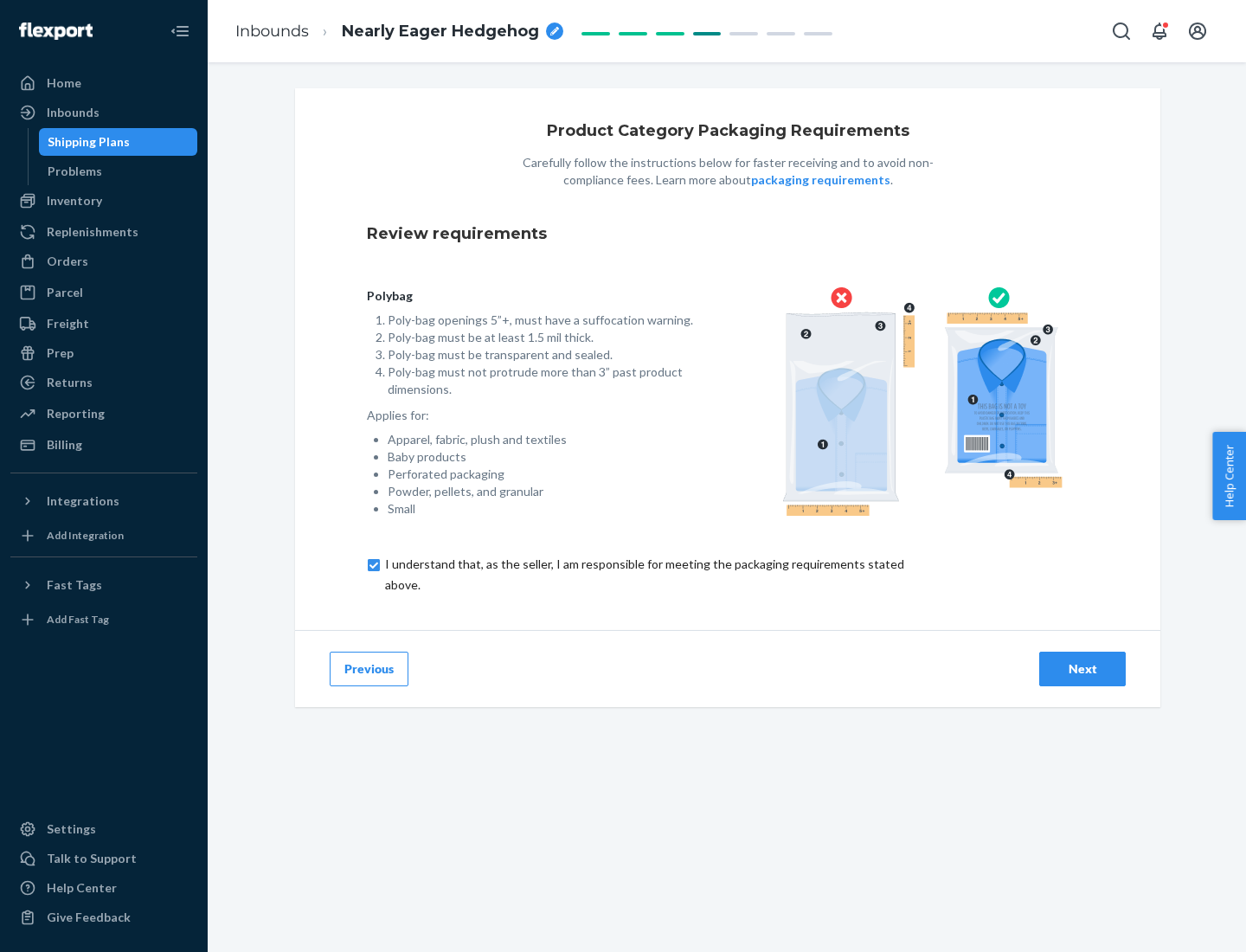
click at [1082, 668] on div "Next" at bounding box center [1082, 669] width 57 height 17
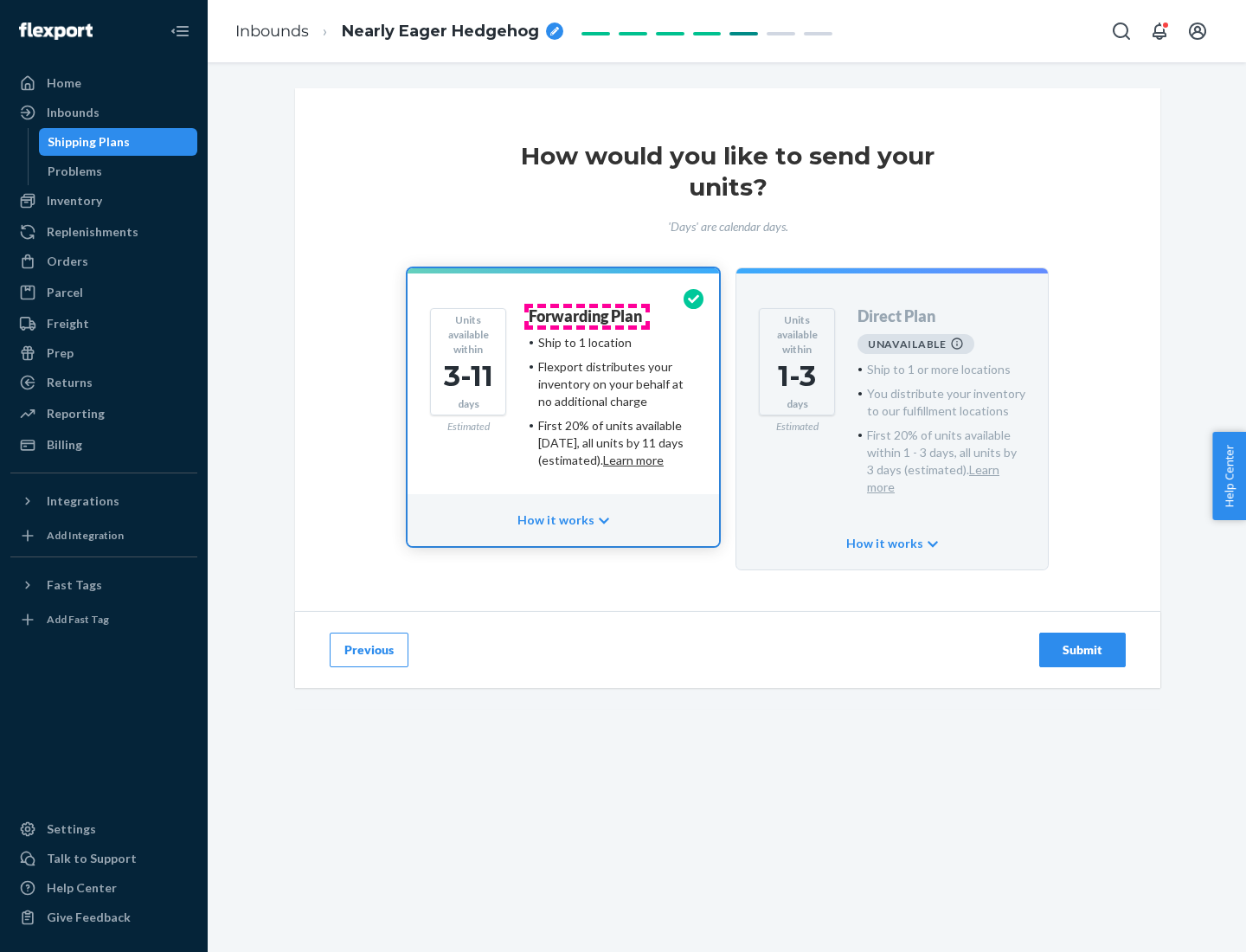
click at [587, 316] on h4 "Forwarding Plan" at bounding box center [585, 317] width 113 height 17
click at [1082, 641] on div "Submit" at bounding box center [1082, 650] width 57 height 17
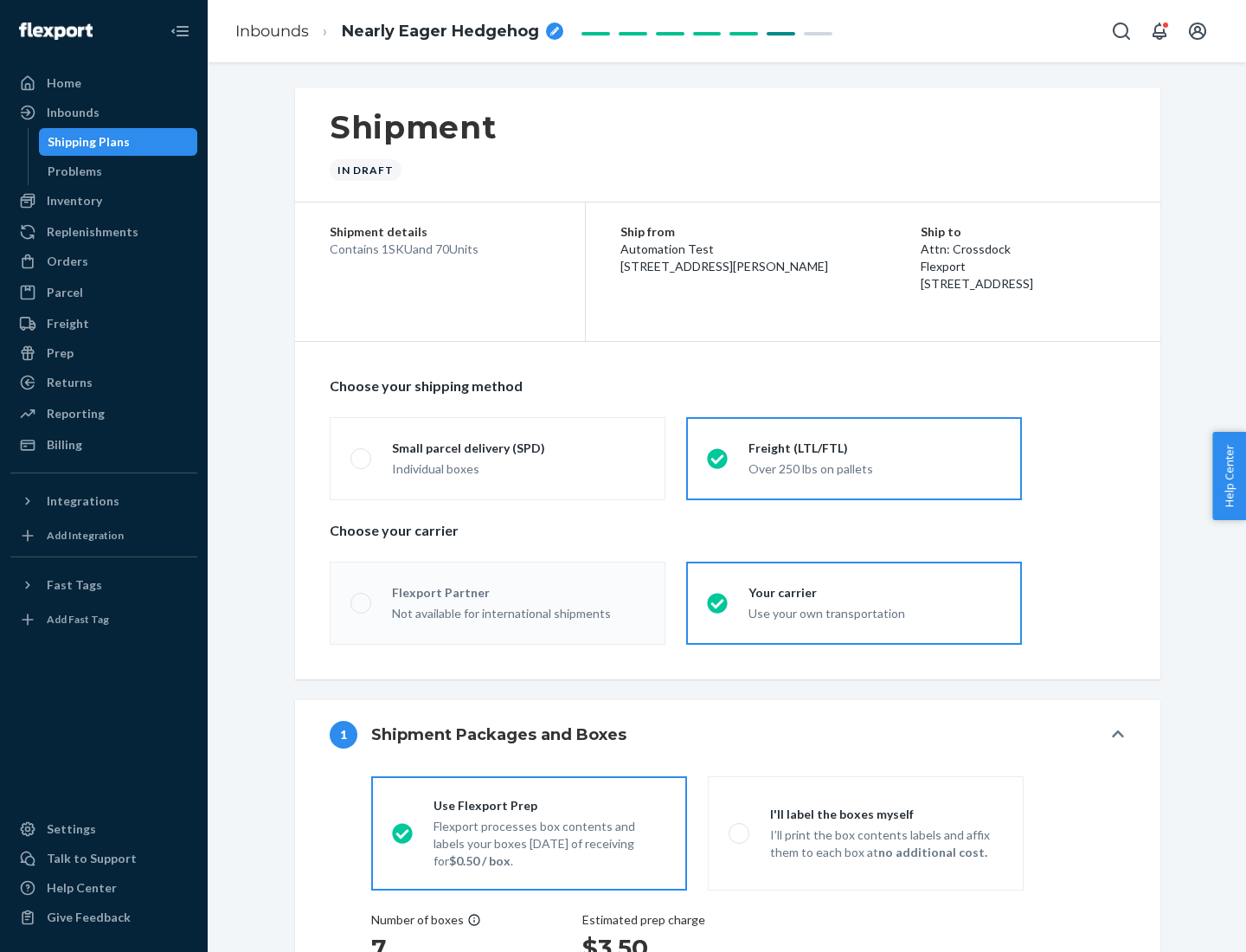
radio input "true"
radio input "false"
radio input "true"
radio input "false"
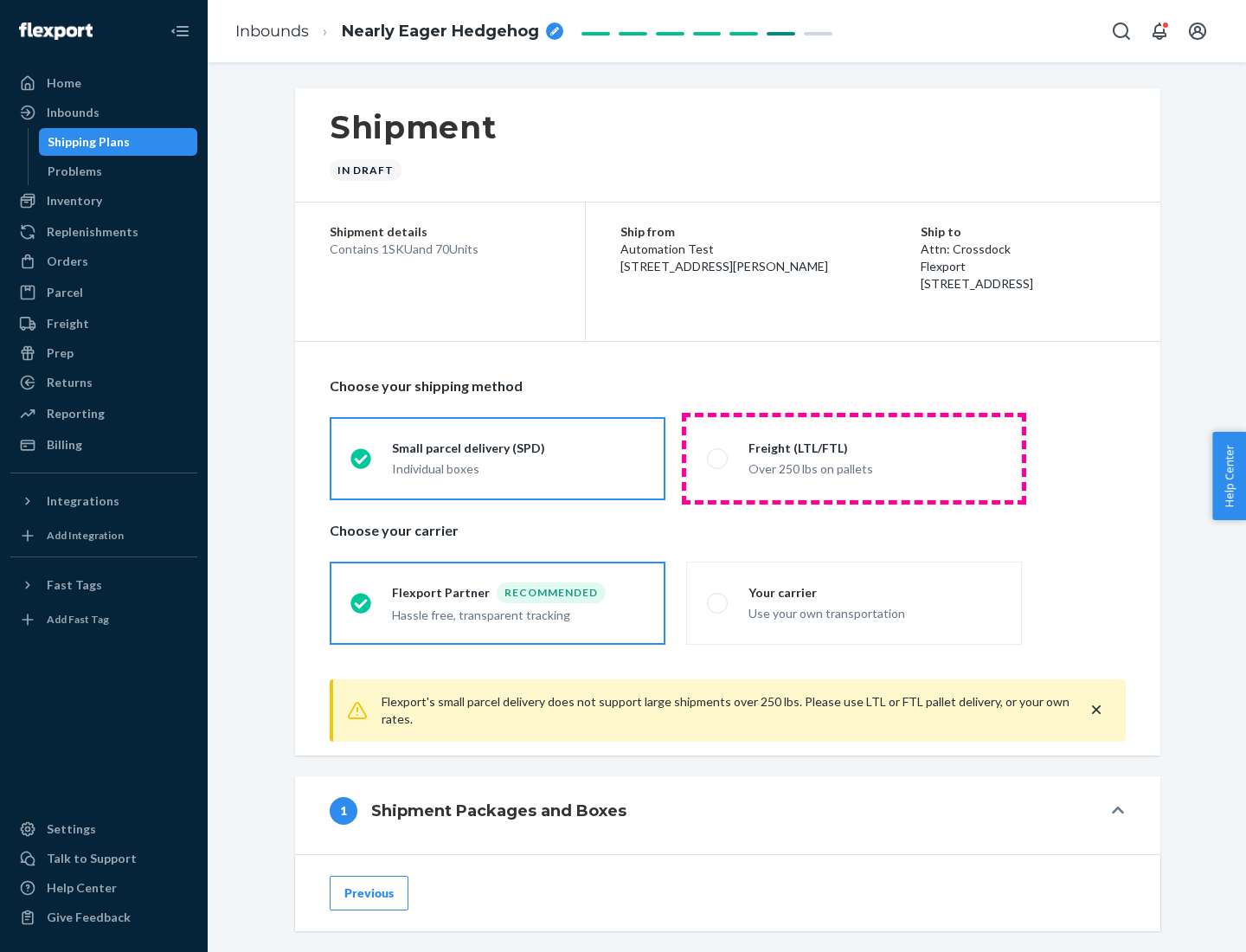
click at [854, 457] on div "Over 250 lbs on pallets" at bounding box center [875, 467] width 253 height 21
click at [718, 457] on input "Freight (LTL/FTL) Over 250 lbs on pallets" at bounding box center [712, 458] width 11 height 11
radio input "true"
radio input "false"
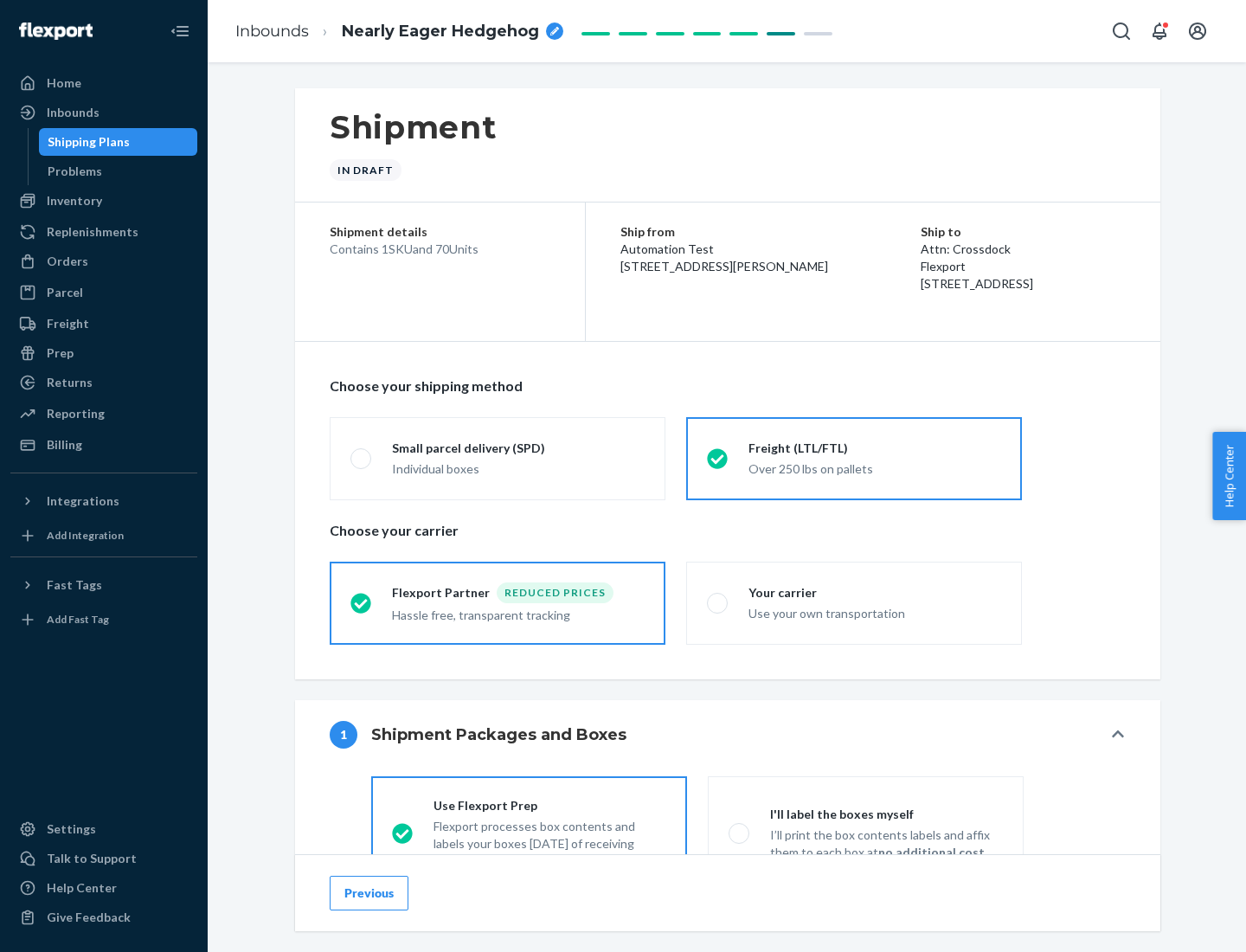
scroll to position [96, 0]
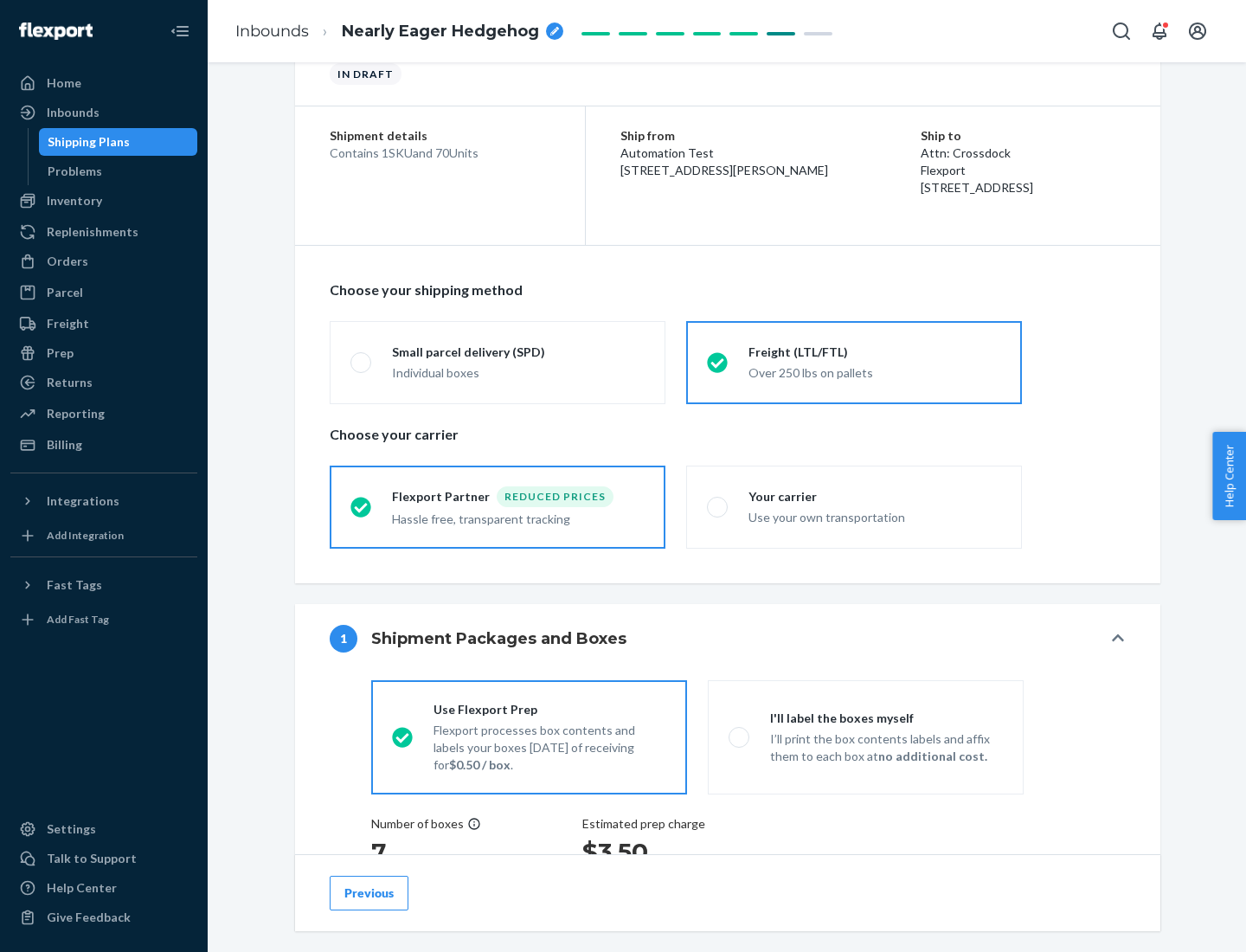
click at [497, 507] on div "Hassle free, transparent tracking" at bounding box center [518, 517] width 253 height 21
click at [361, 506] on input "Flexport Partner Reduced prices Hassle free, transparent tracking" at bounding box center [357, 507] width 11 height 11
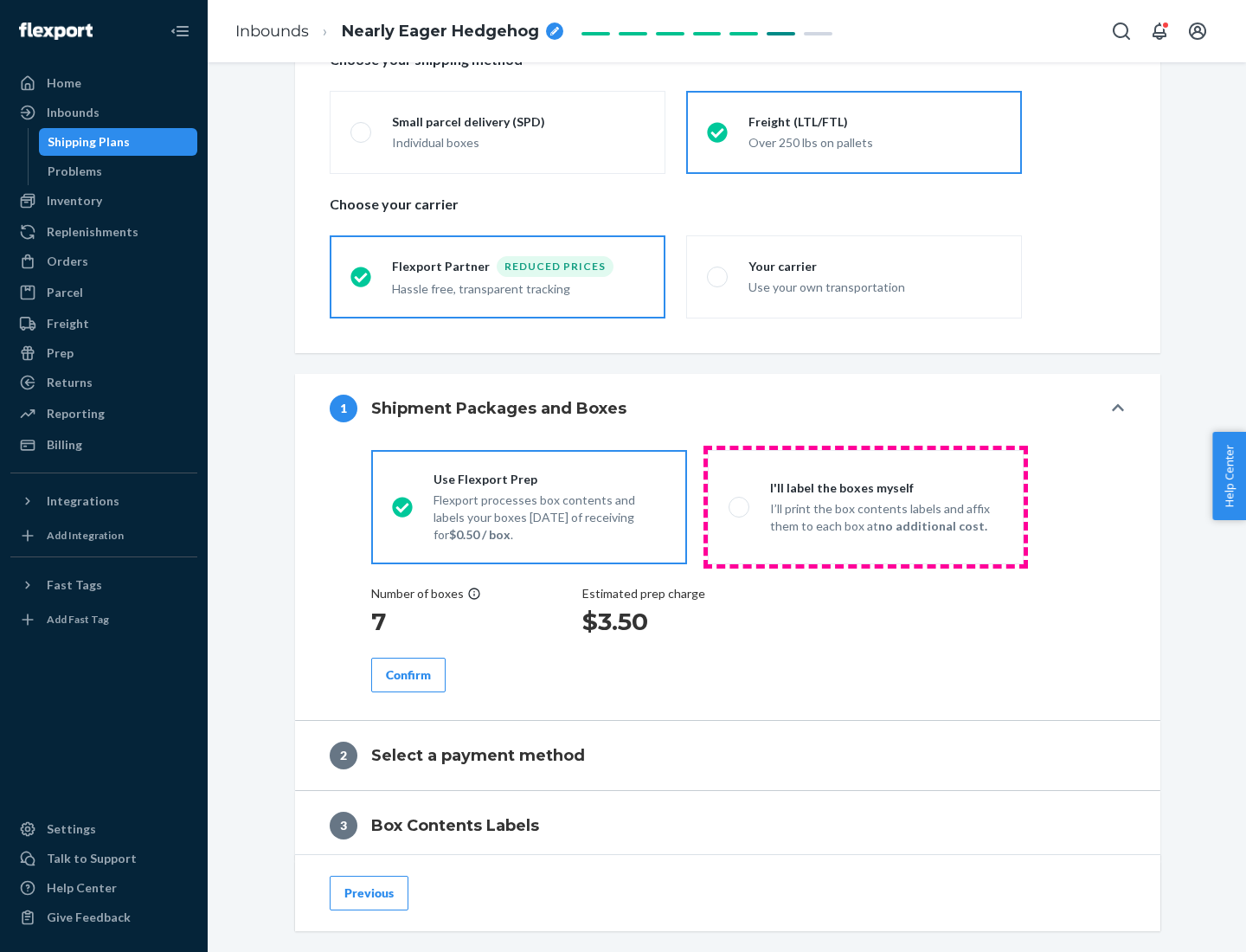
click at [866, 506] on p "I’ll print the box contents labels and affix them to each box at no additional …" at bounding box center [886, 517] width 233 height 34
click at [740, 506] on input "I'll label the boxes myself I’ll print the box contents labels and affix them t…" at bounding box center [734, 507] width 11 height 11
radio input "true"
radio input "false"
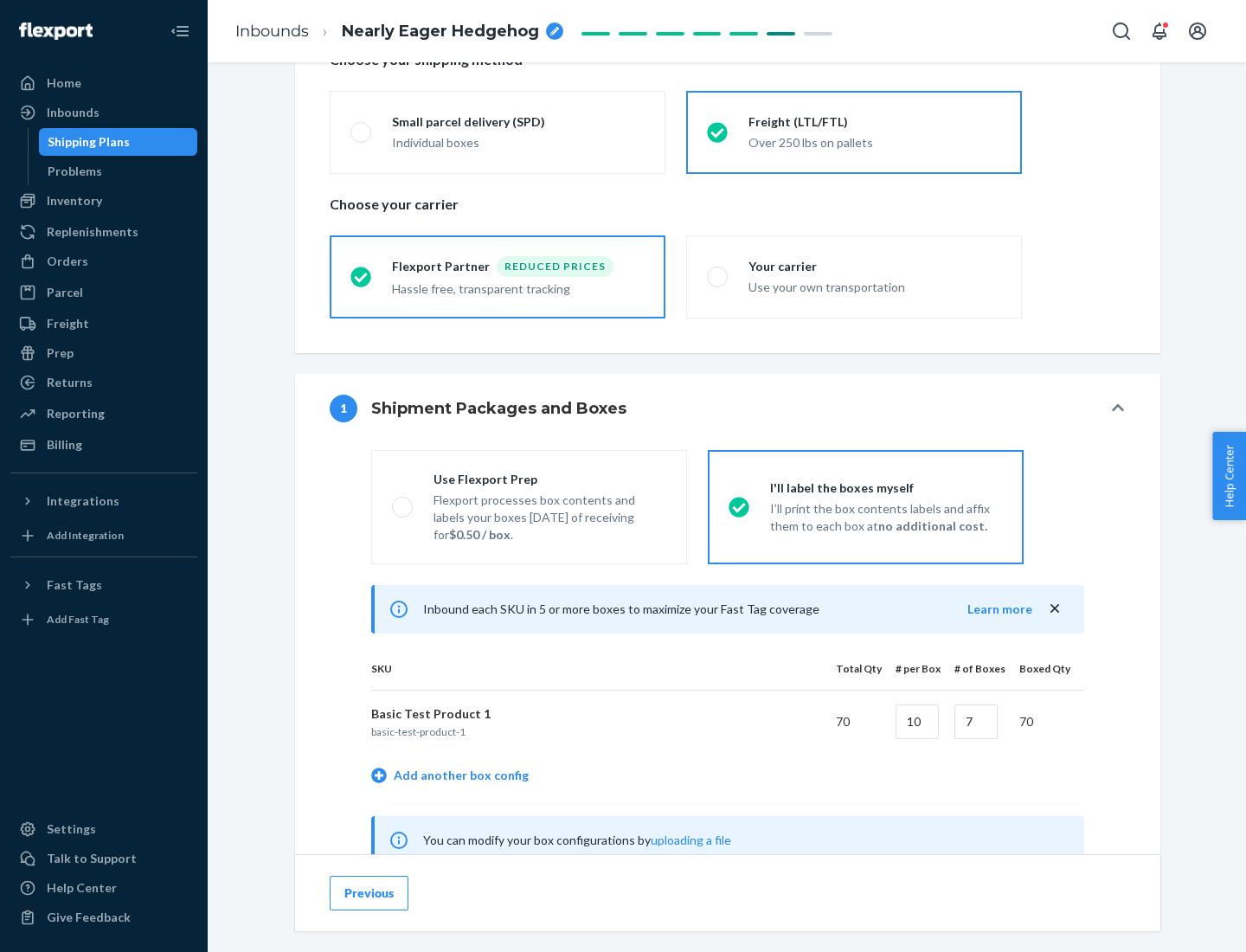
scroll to position [541, 0]
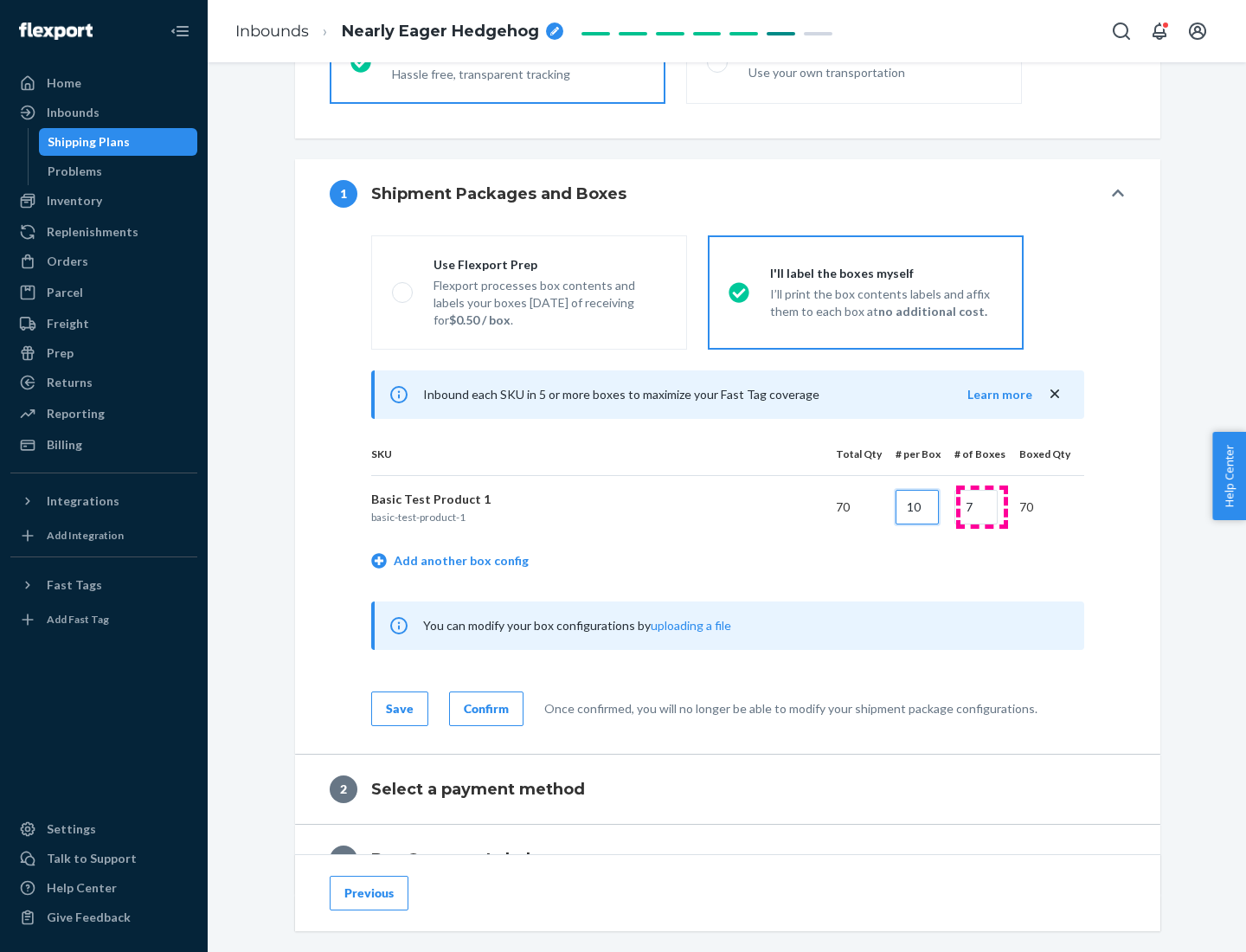
type input "10"
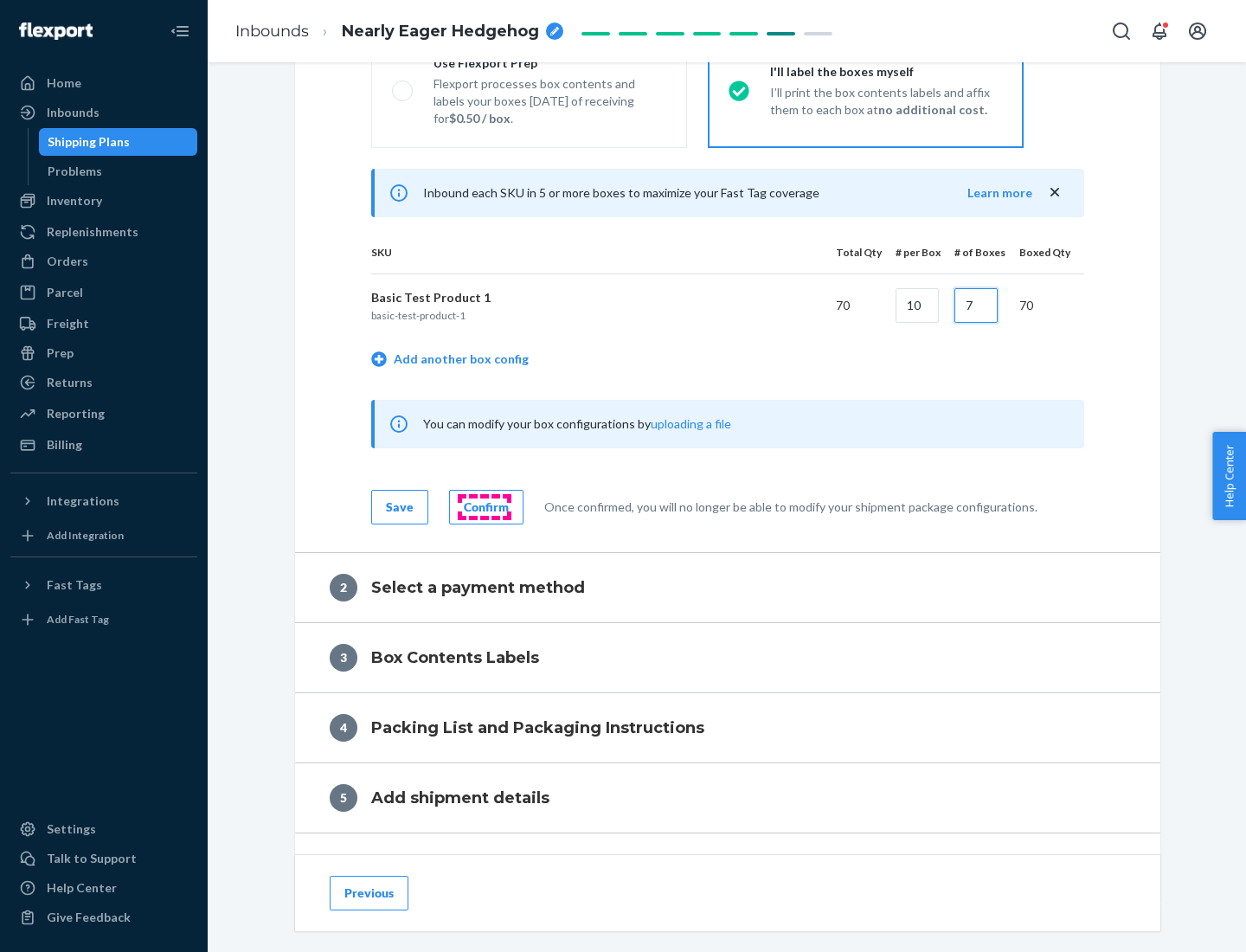
type input "7"
click at [484, 506] on div "Confirm" at bounding box center [486, 507] width 45 height 17
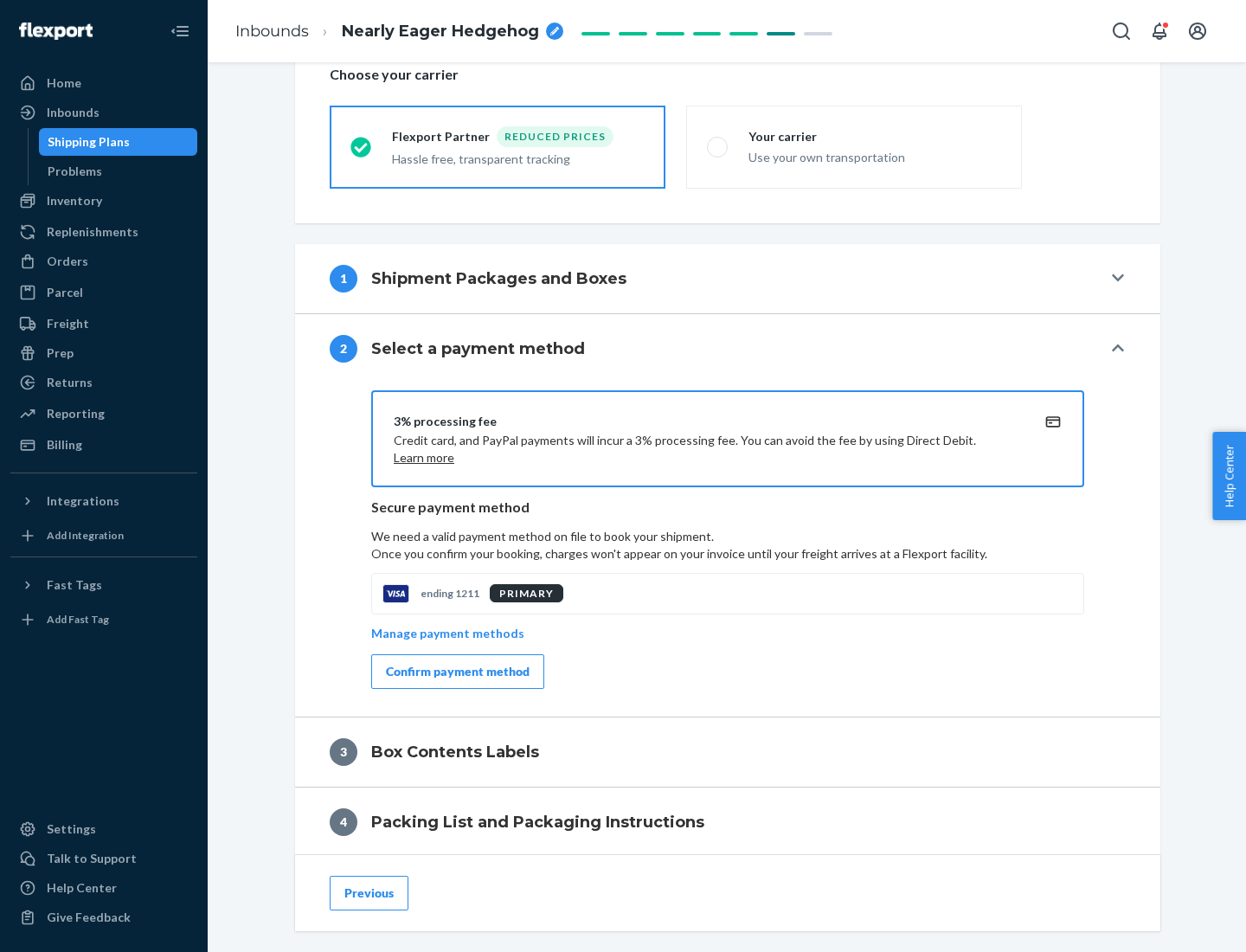
scroll to position [620, 0]
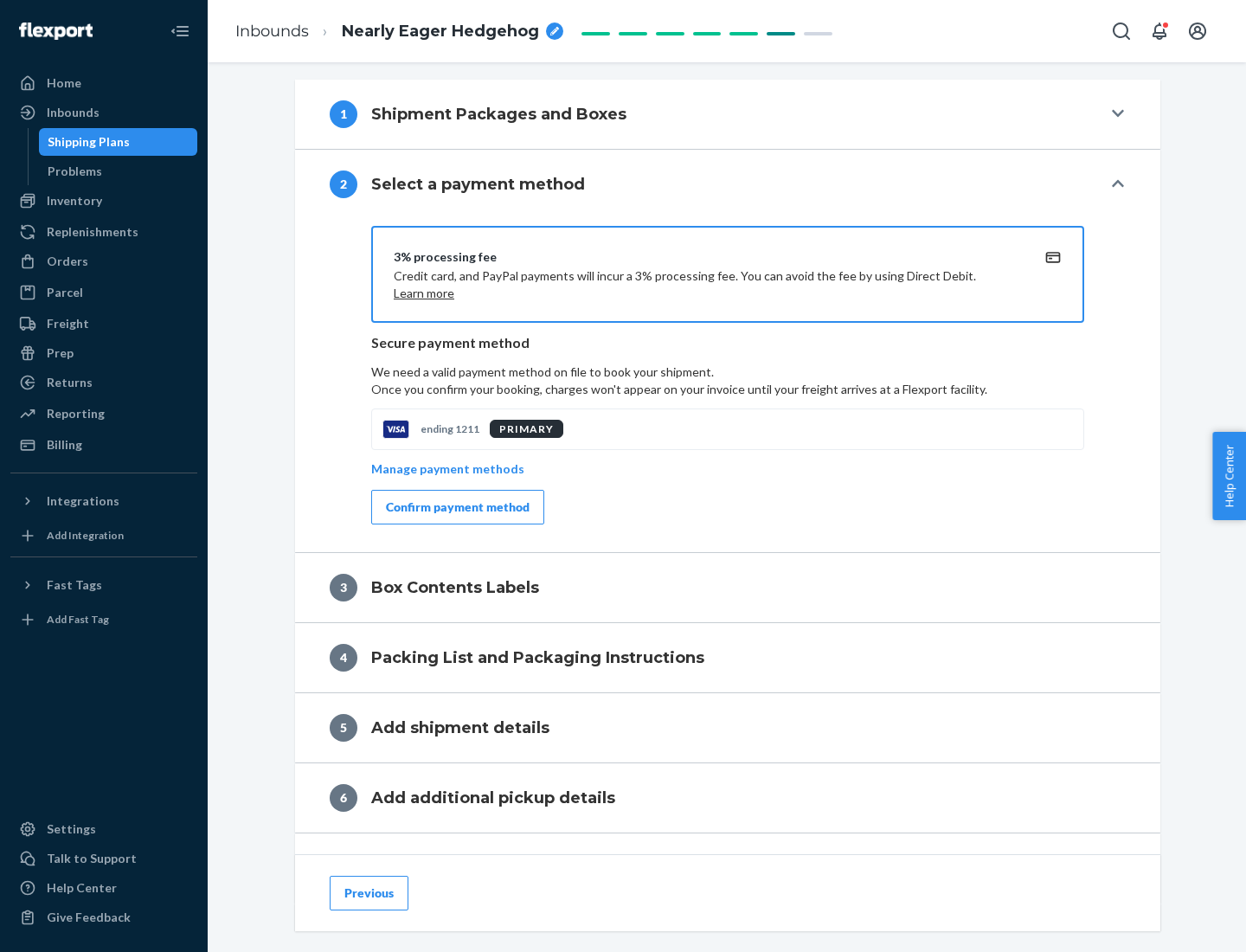
click at [457, 507] on div "Confirm payment method" at bounding box center [458, 507] width 144 height 17
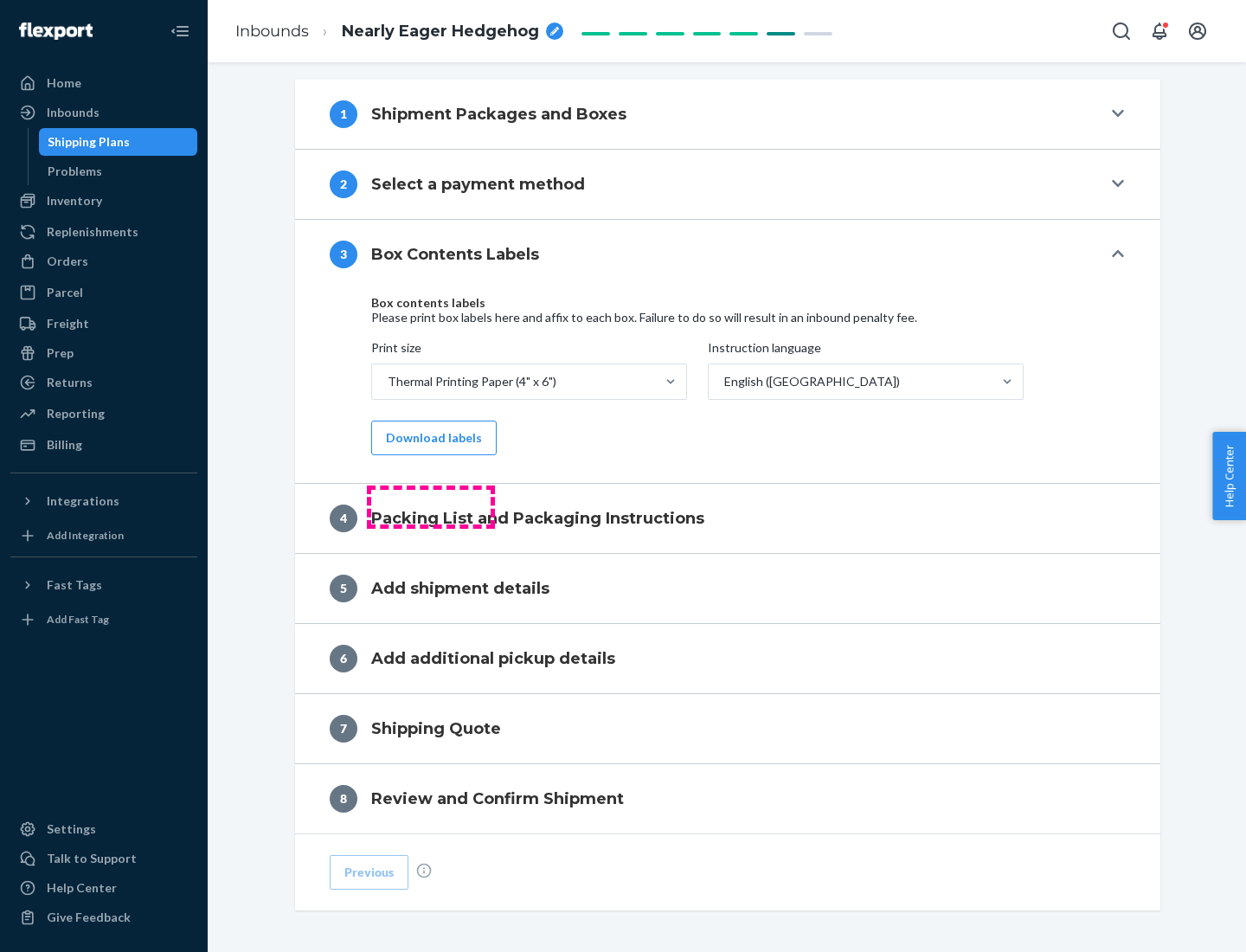
scroll to position [552, 0]
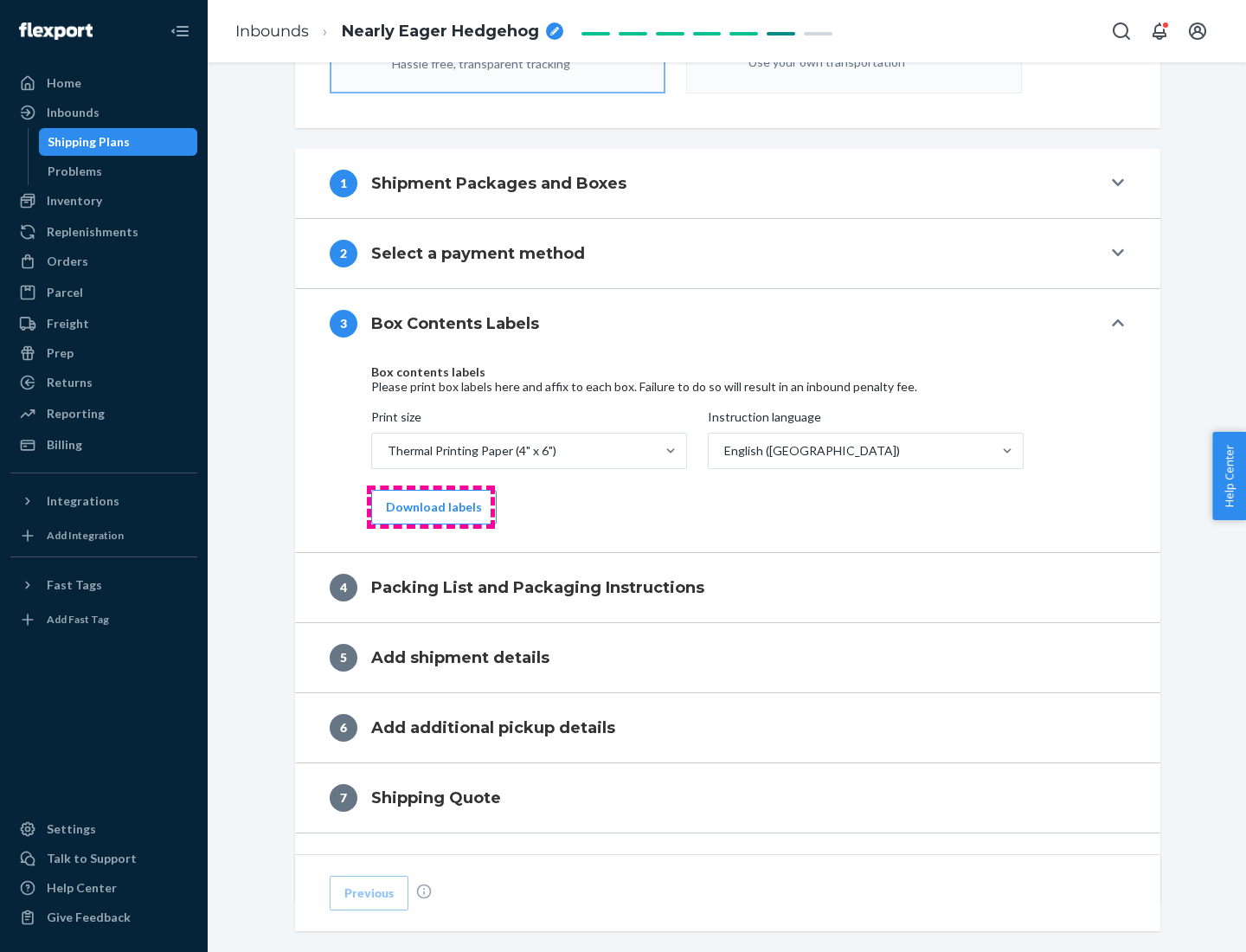
click at [430, 507] on button "Download labels" at bounding box center [434, 507] width 126 height 34
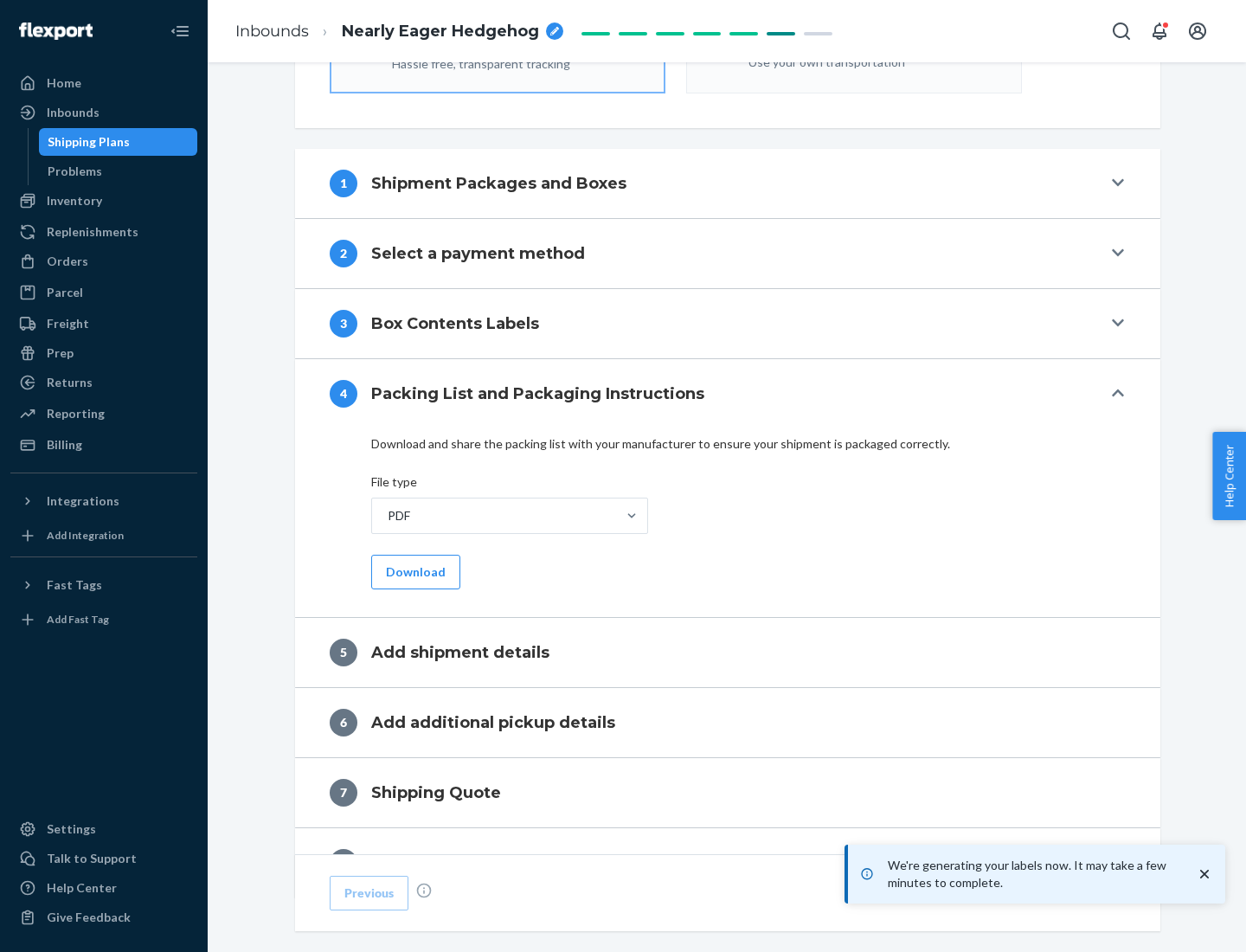
scroll to position [616, 0]
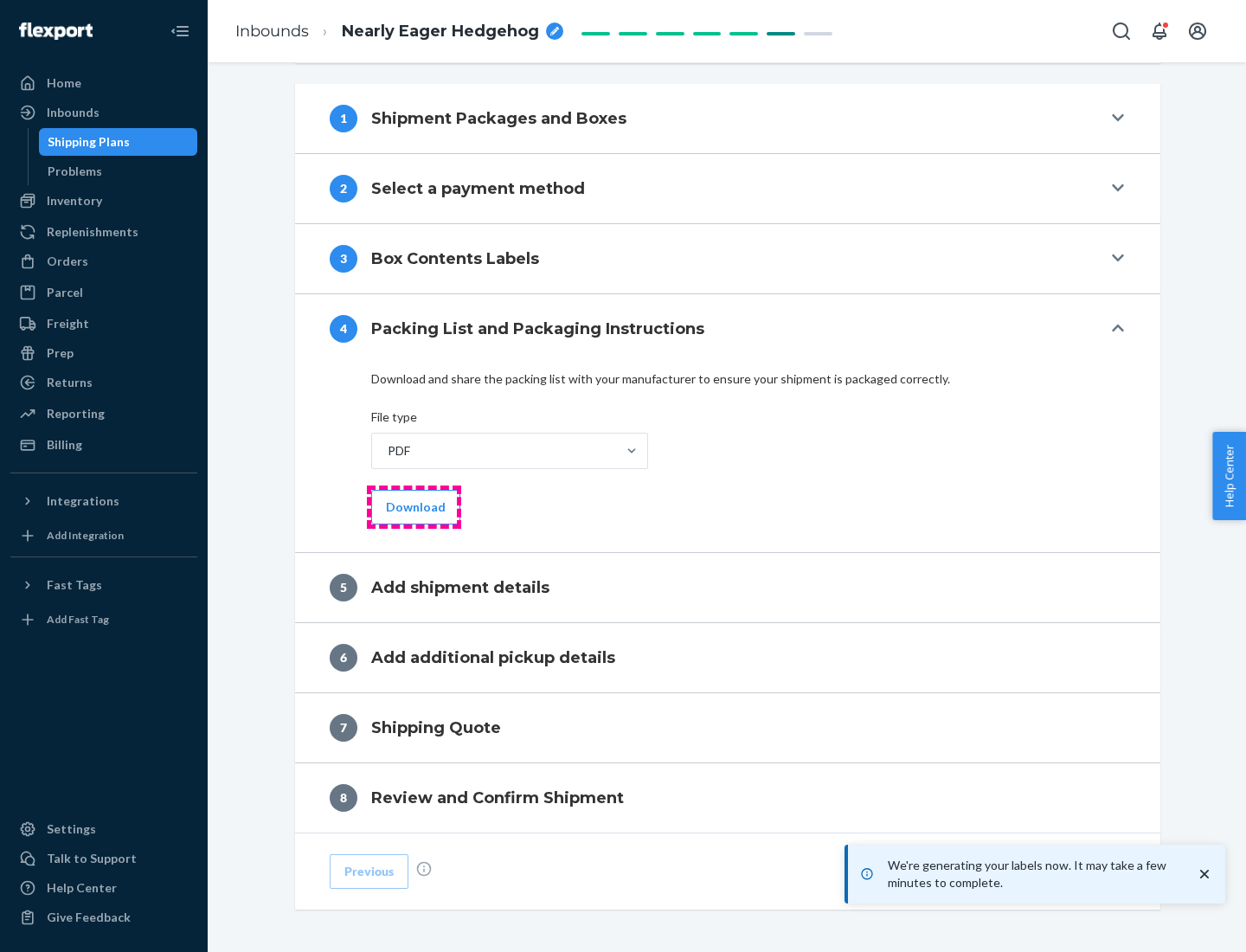
click at [414, 506] on button "Download" at bounding box center [416, 507] width 89 height 34
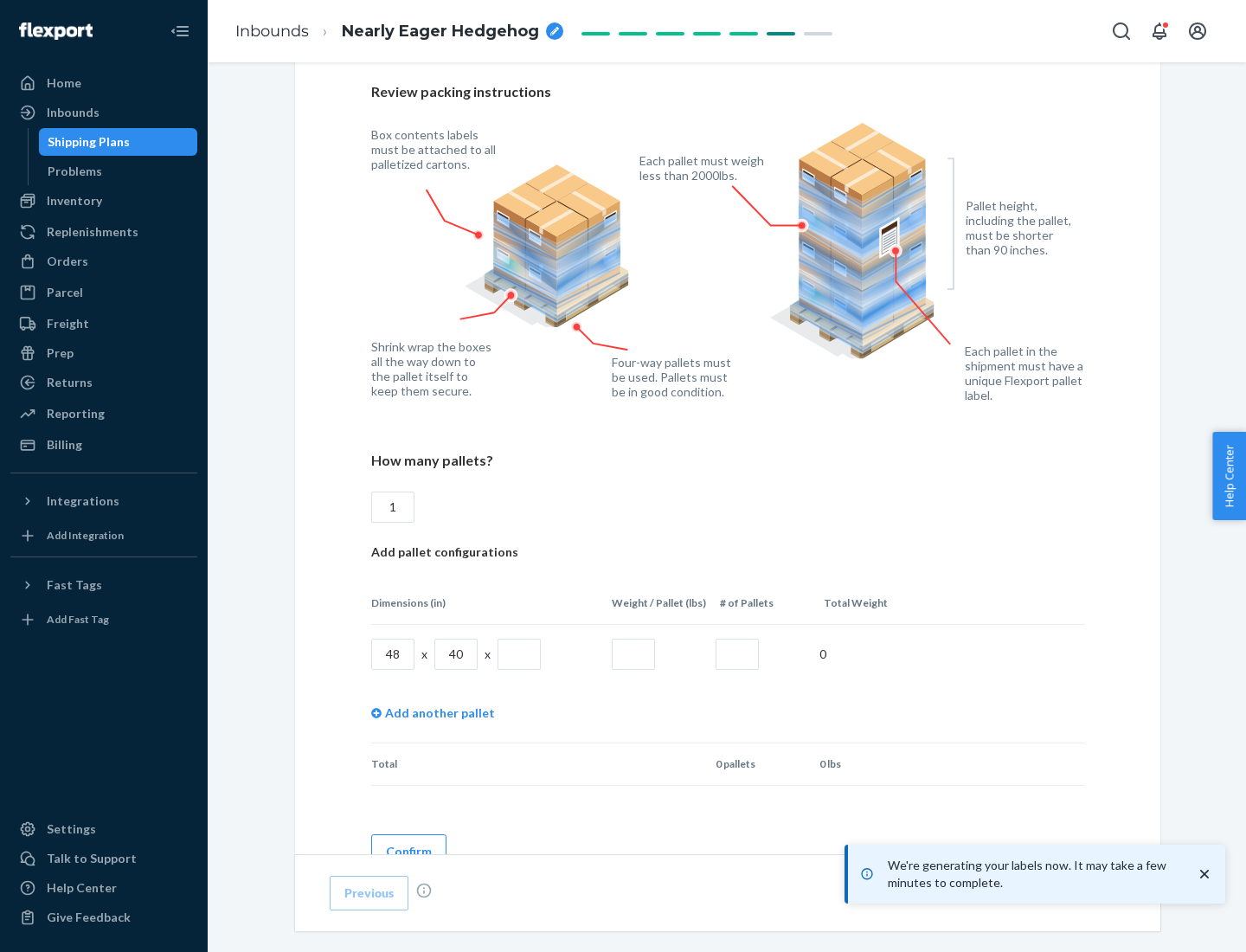
scroll to position [1257, 0]
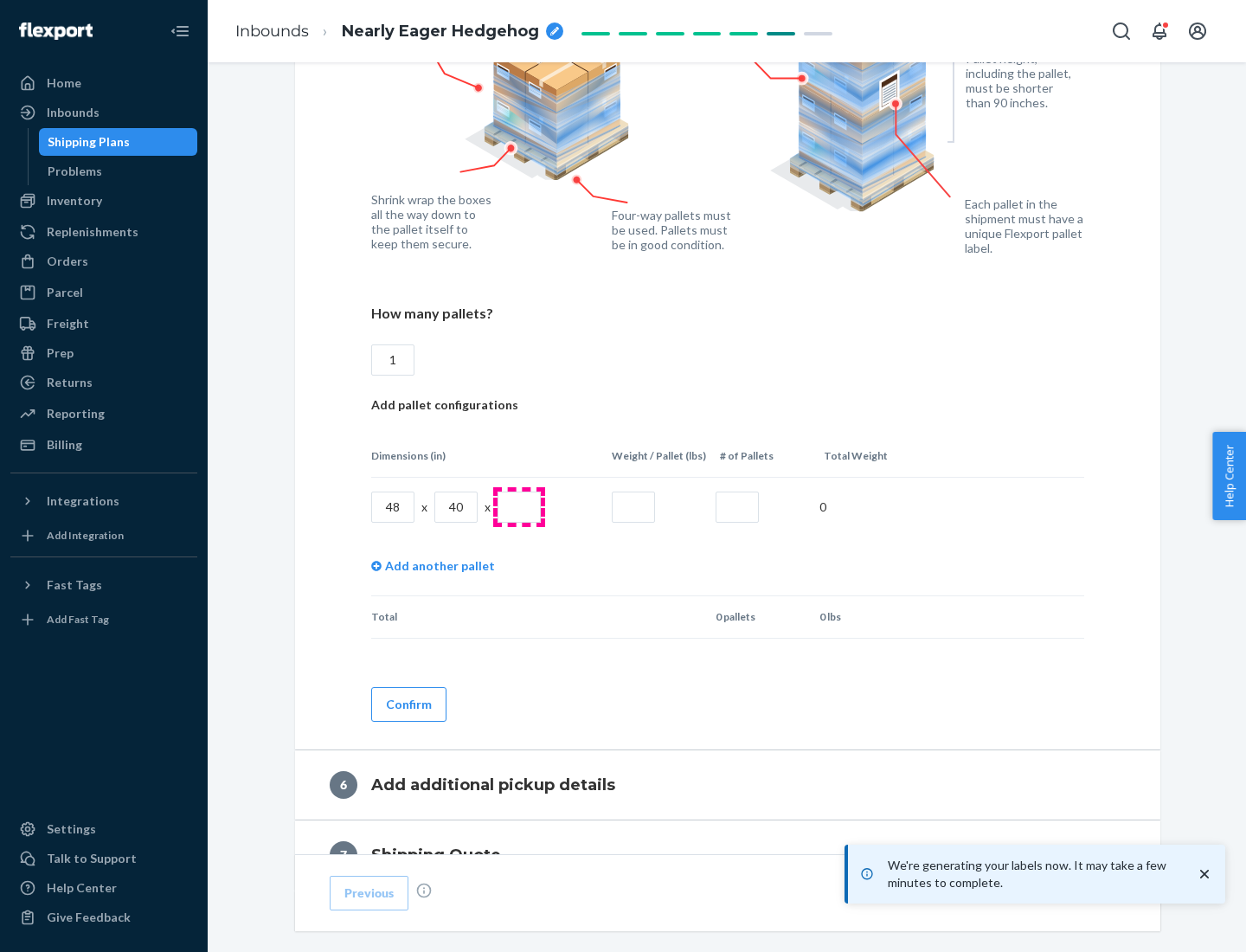
type input "1"
type input "40"
type input "200"
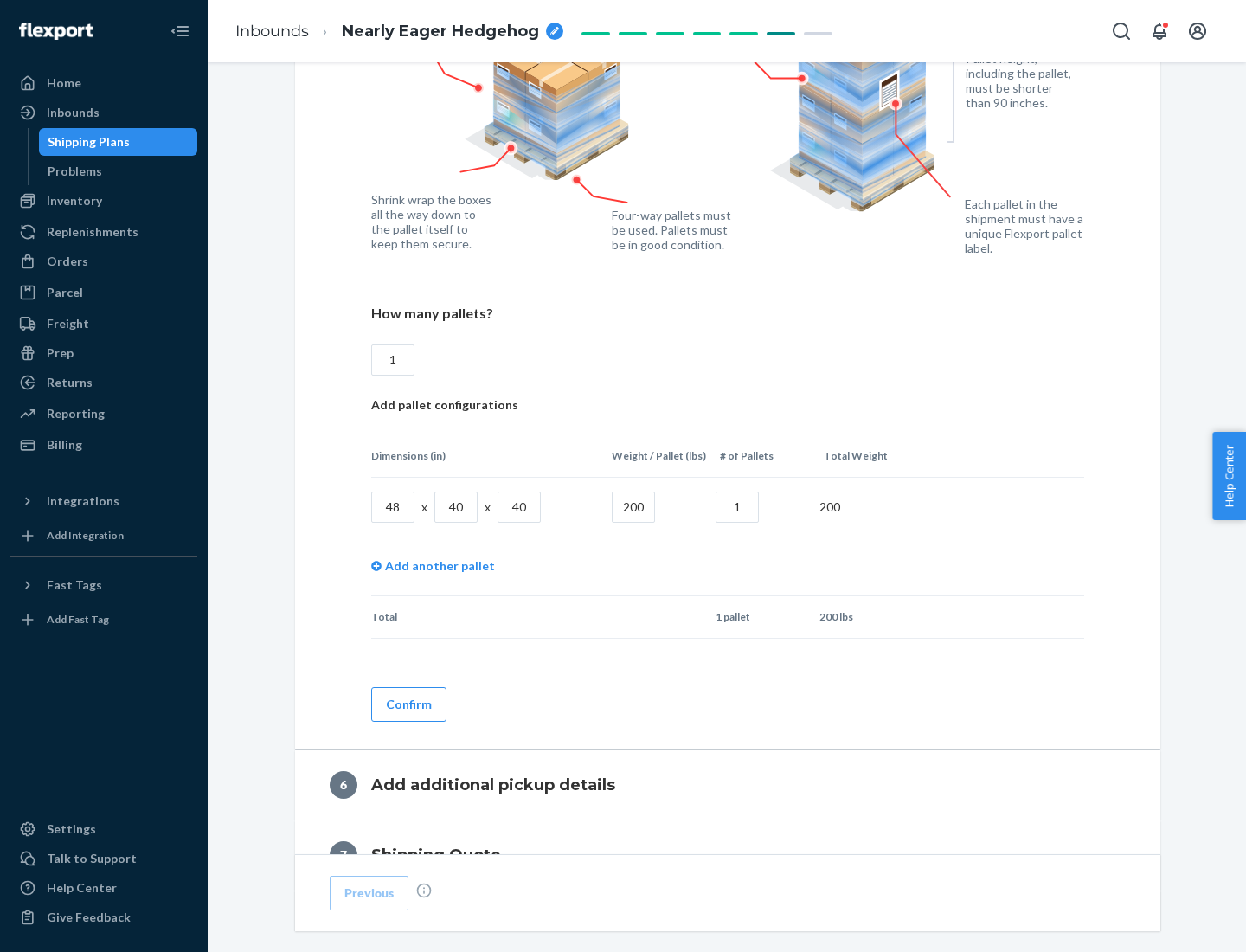
scroll to position [1455, 0]
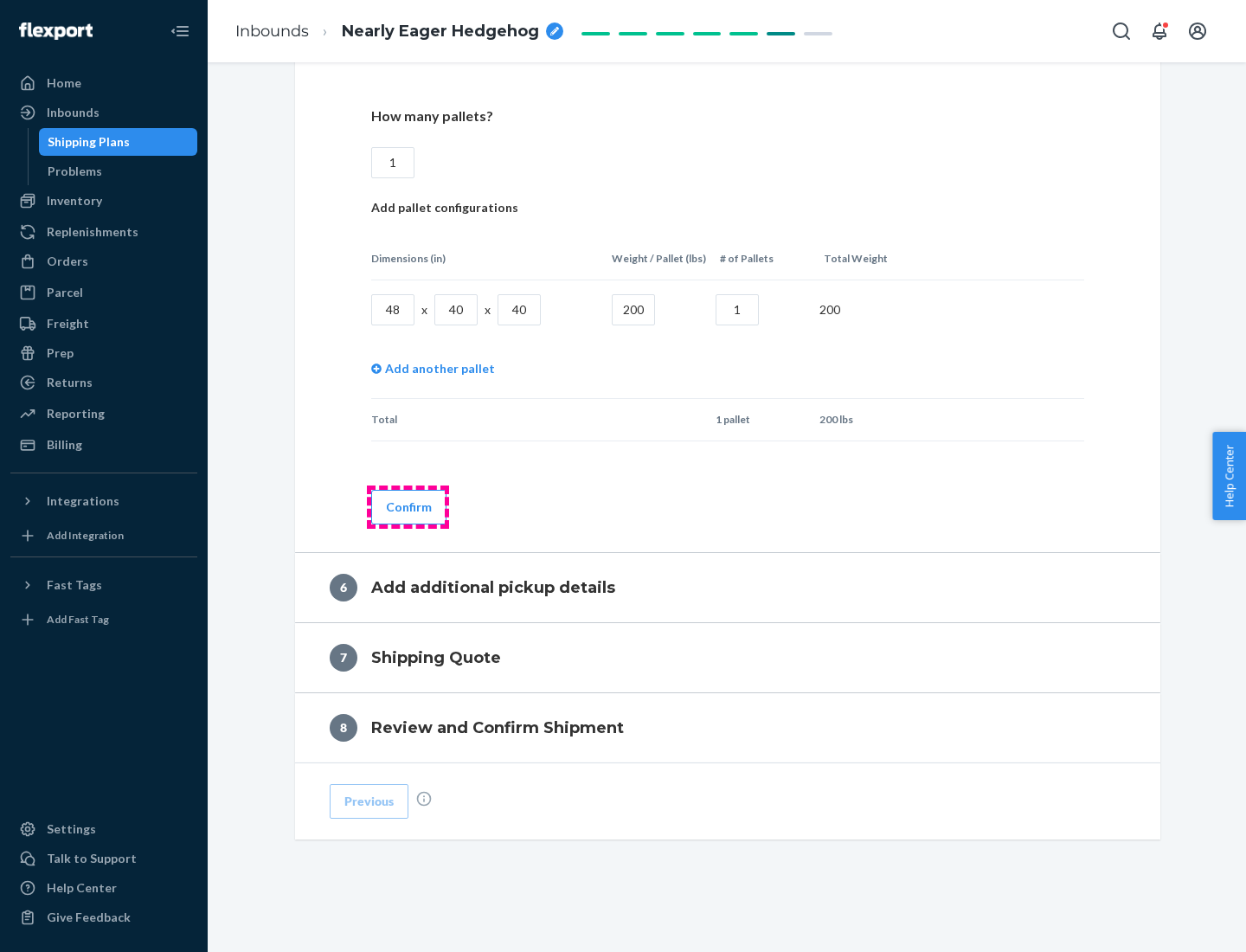
type input "1"
click at [408, 506] on button "Confirm" at bounding box center [408, 507] width 75 height 34
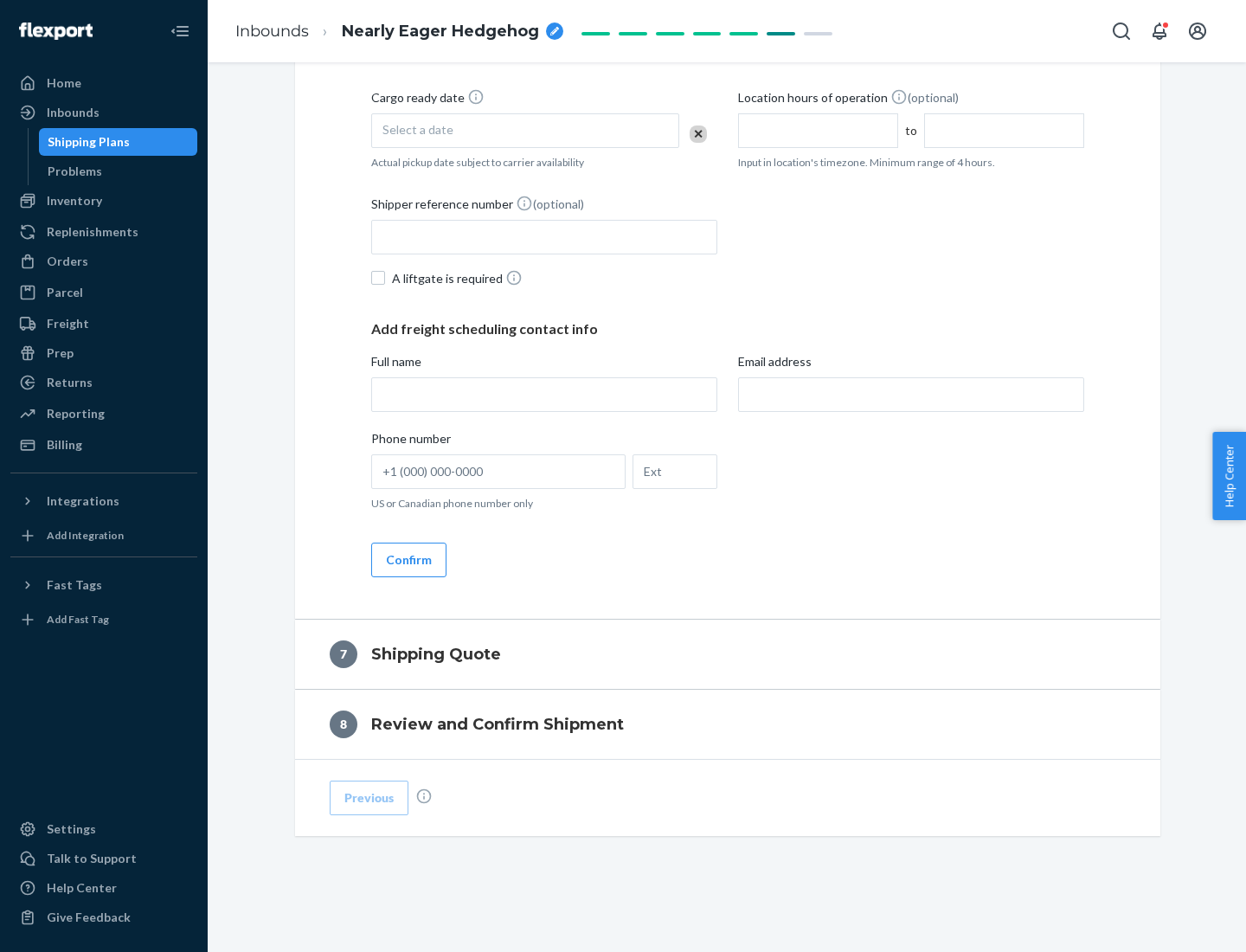
scroll to position [662, 0]
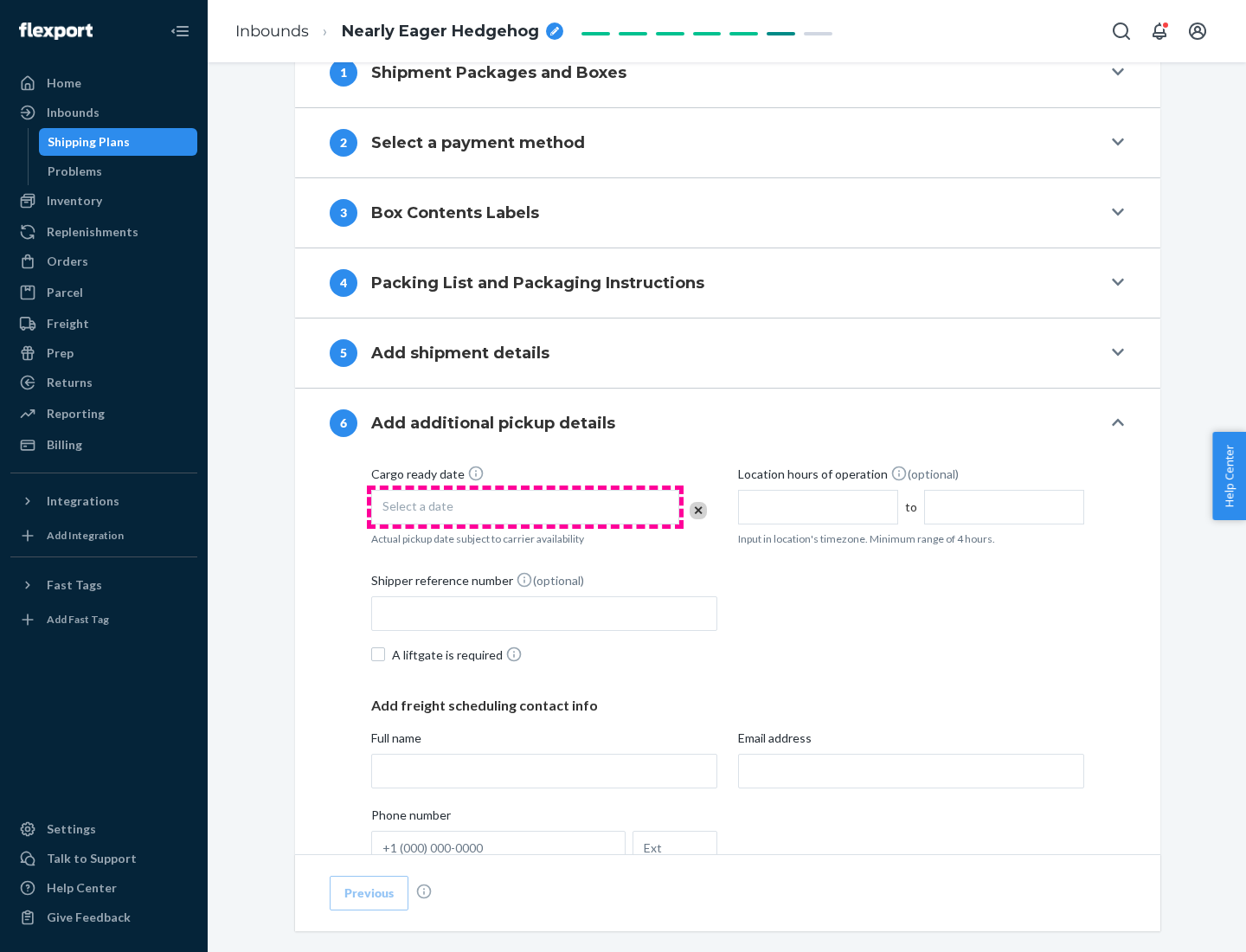
click at [525, 506] on div "Select a date" at bounding box center [525, 507] width 308 height 34
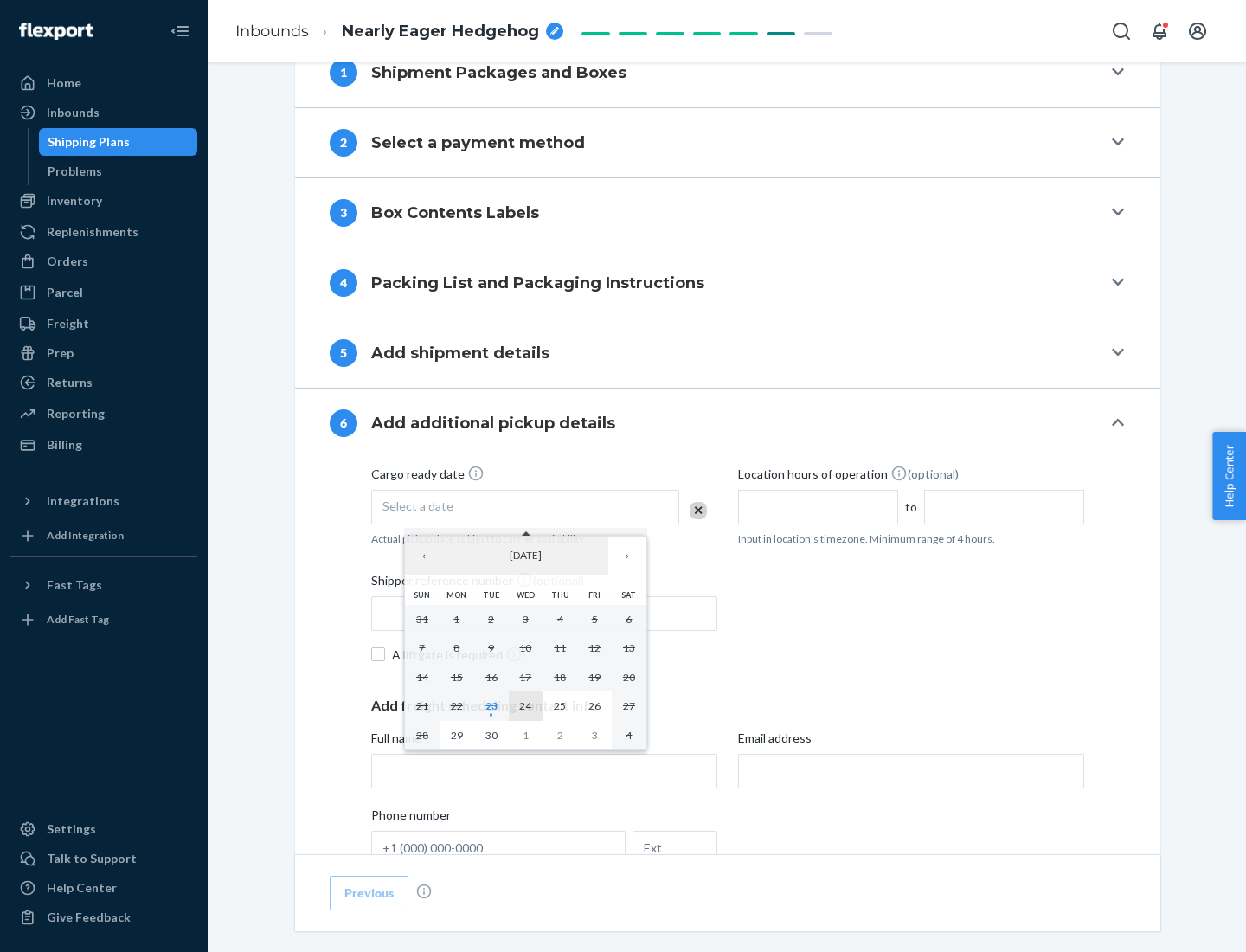
click at [525, 706] on abbr "24" at bounding box center [525, 706] width 12 height 13
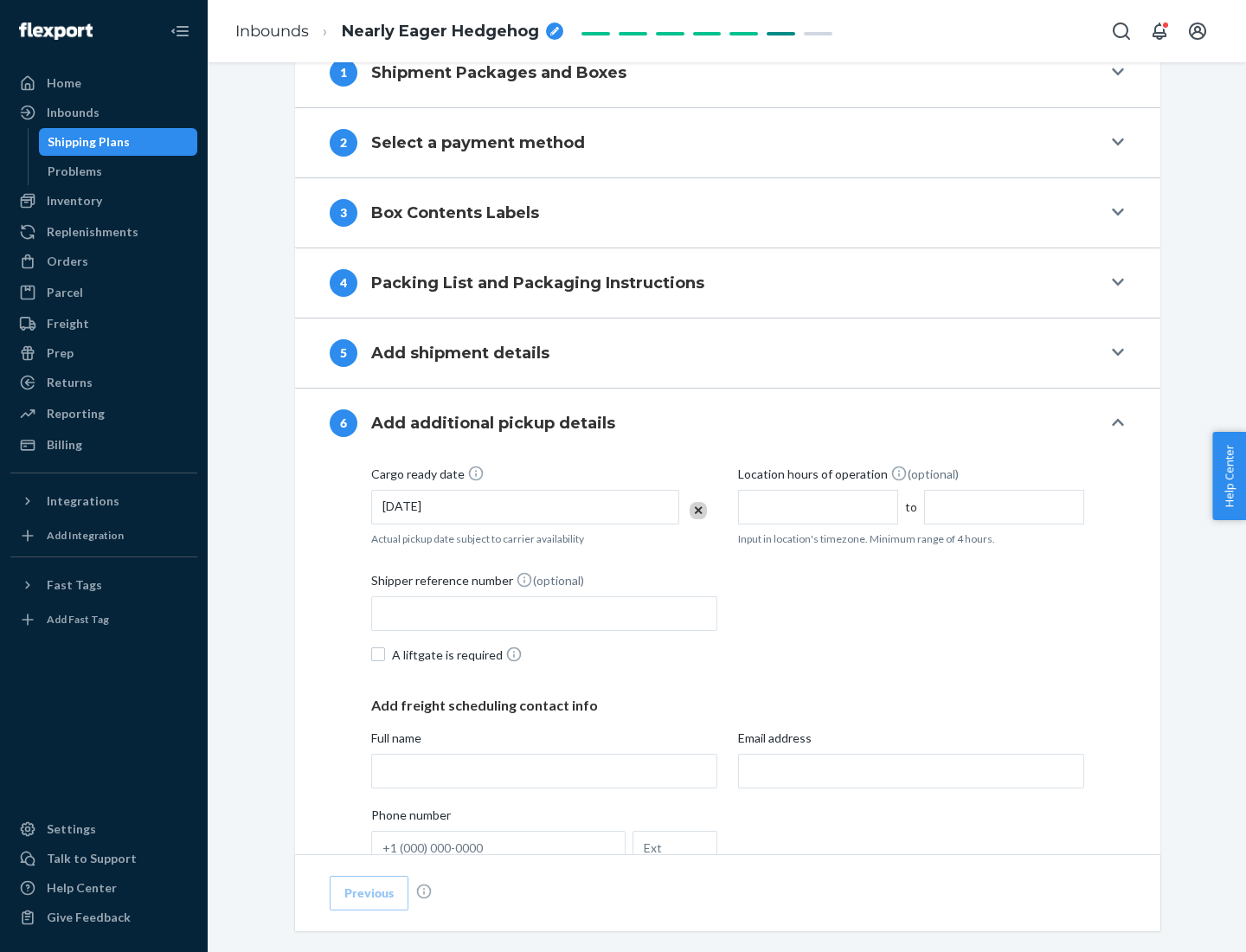
scroll to position [926, 0]
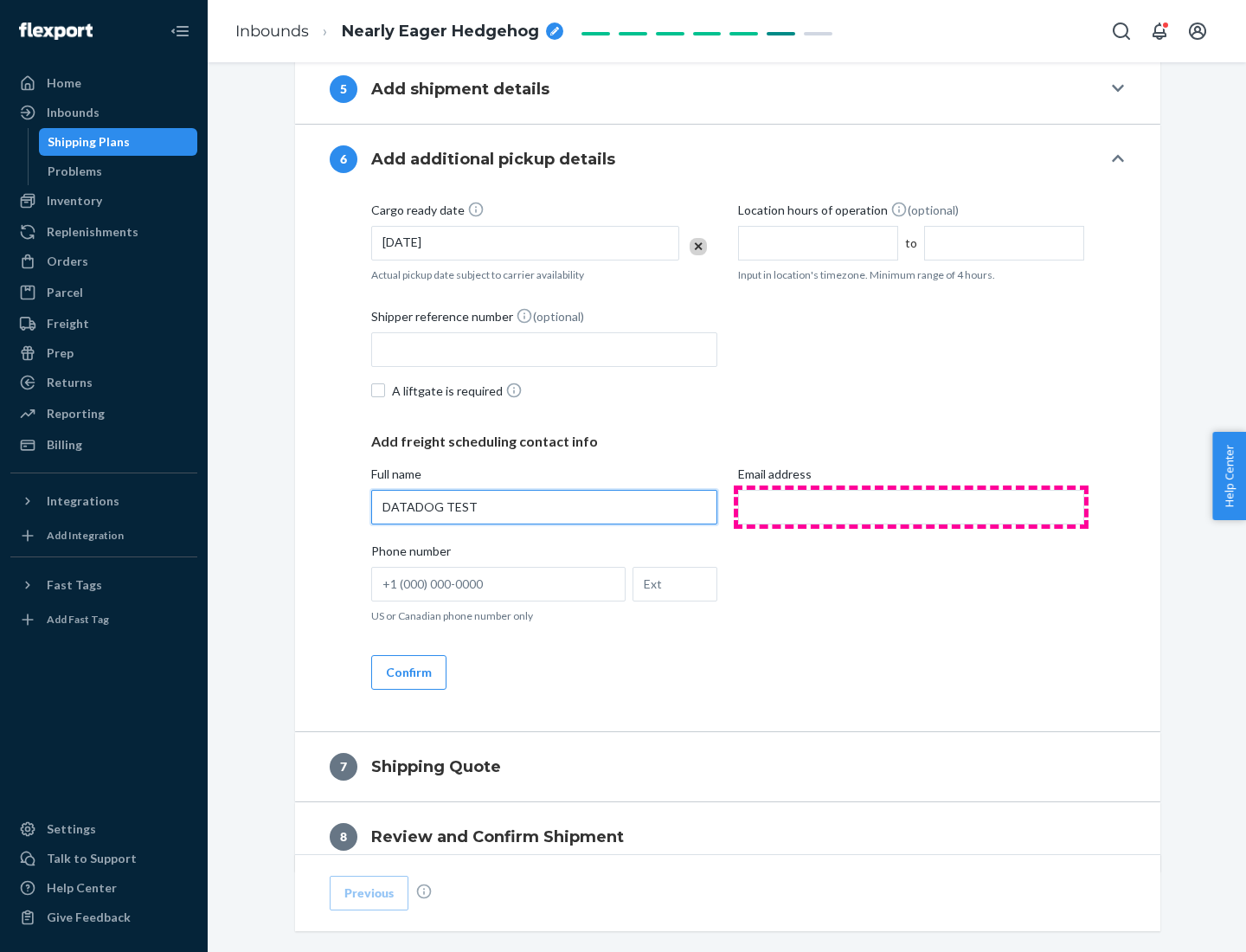
type input "DATADOG TEST"
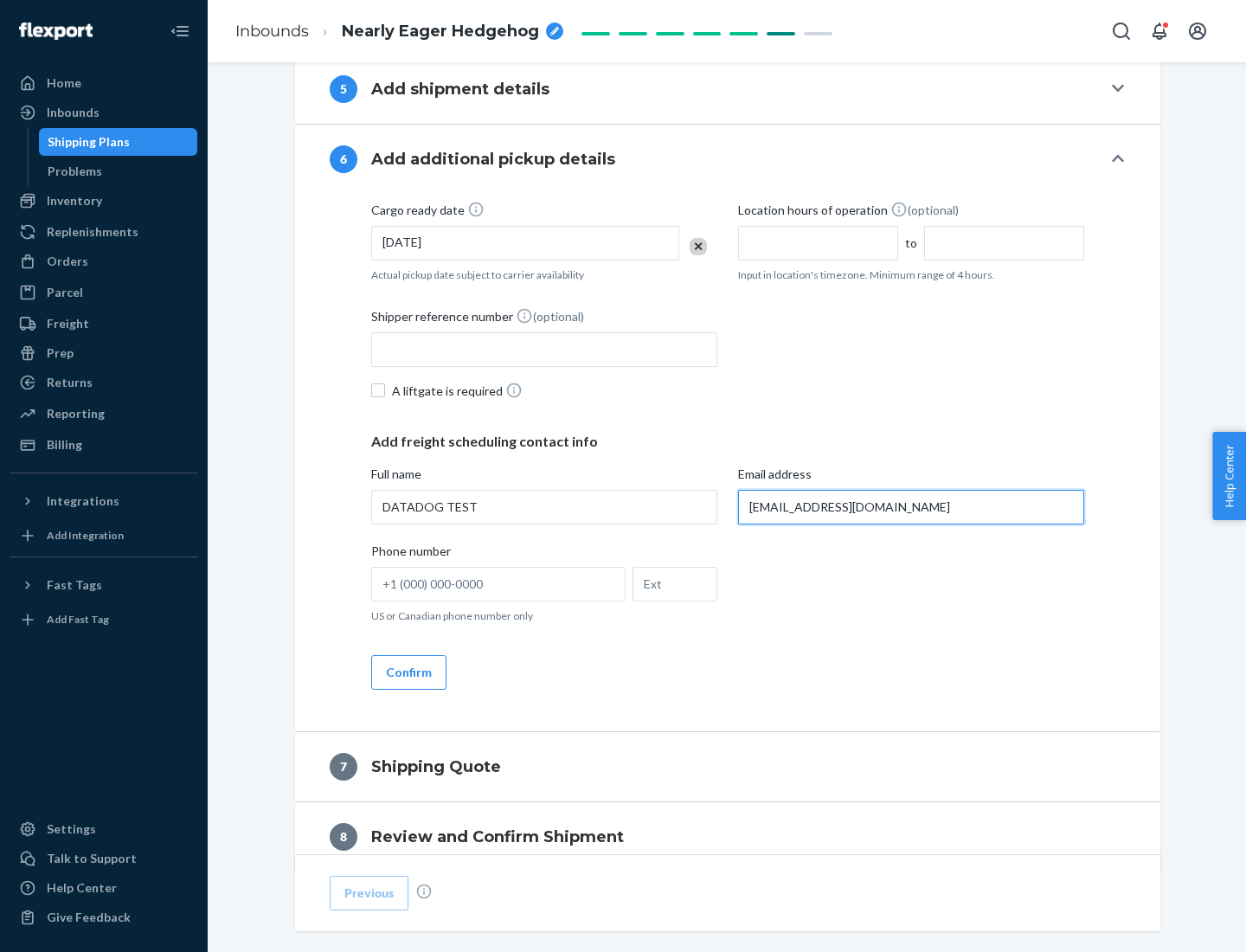
scroll to position [1003, 0]
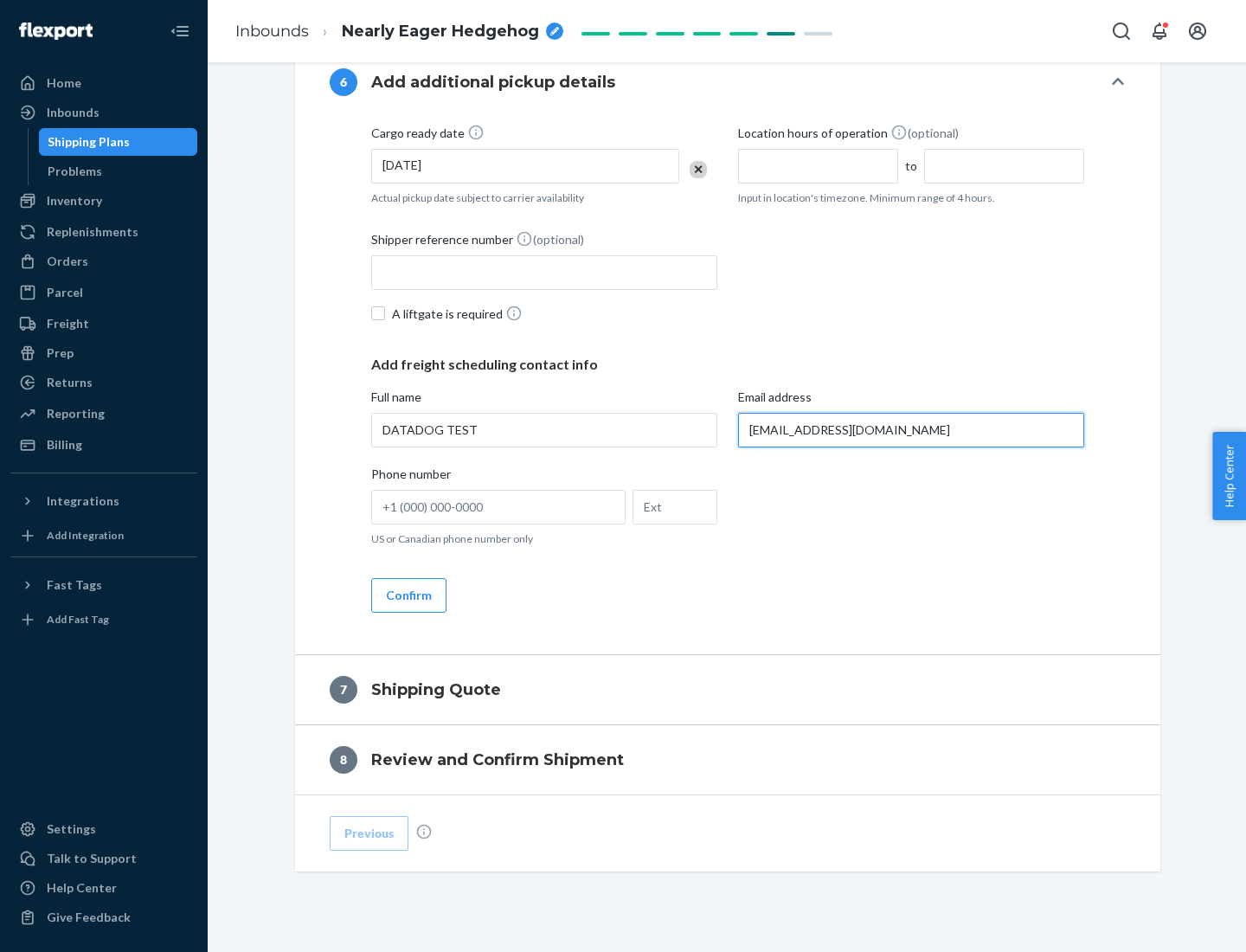
type input "[EMAIL_ADDRESS][DOMAIN_NAME]"
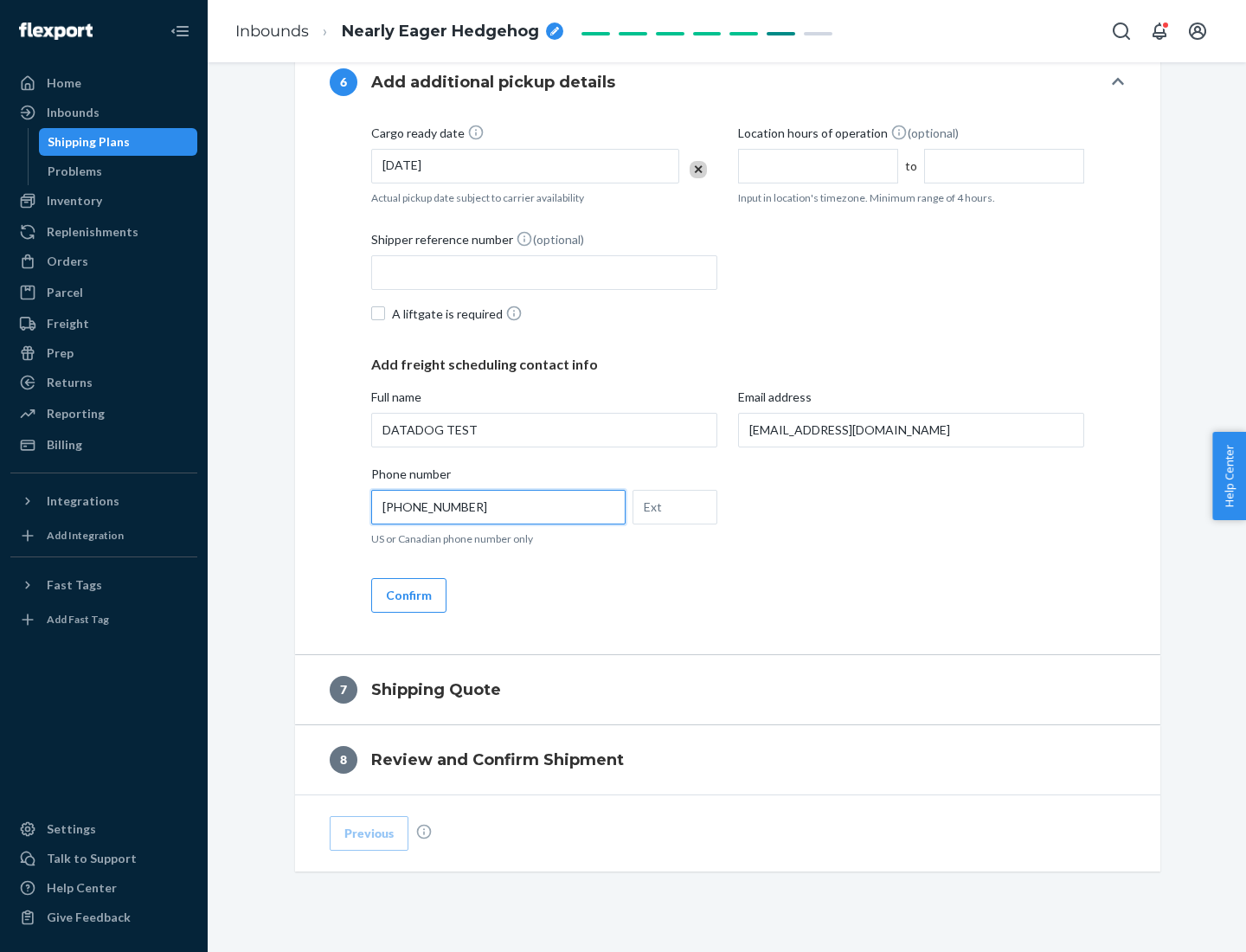
scroll to position [1039, 0]
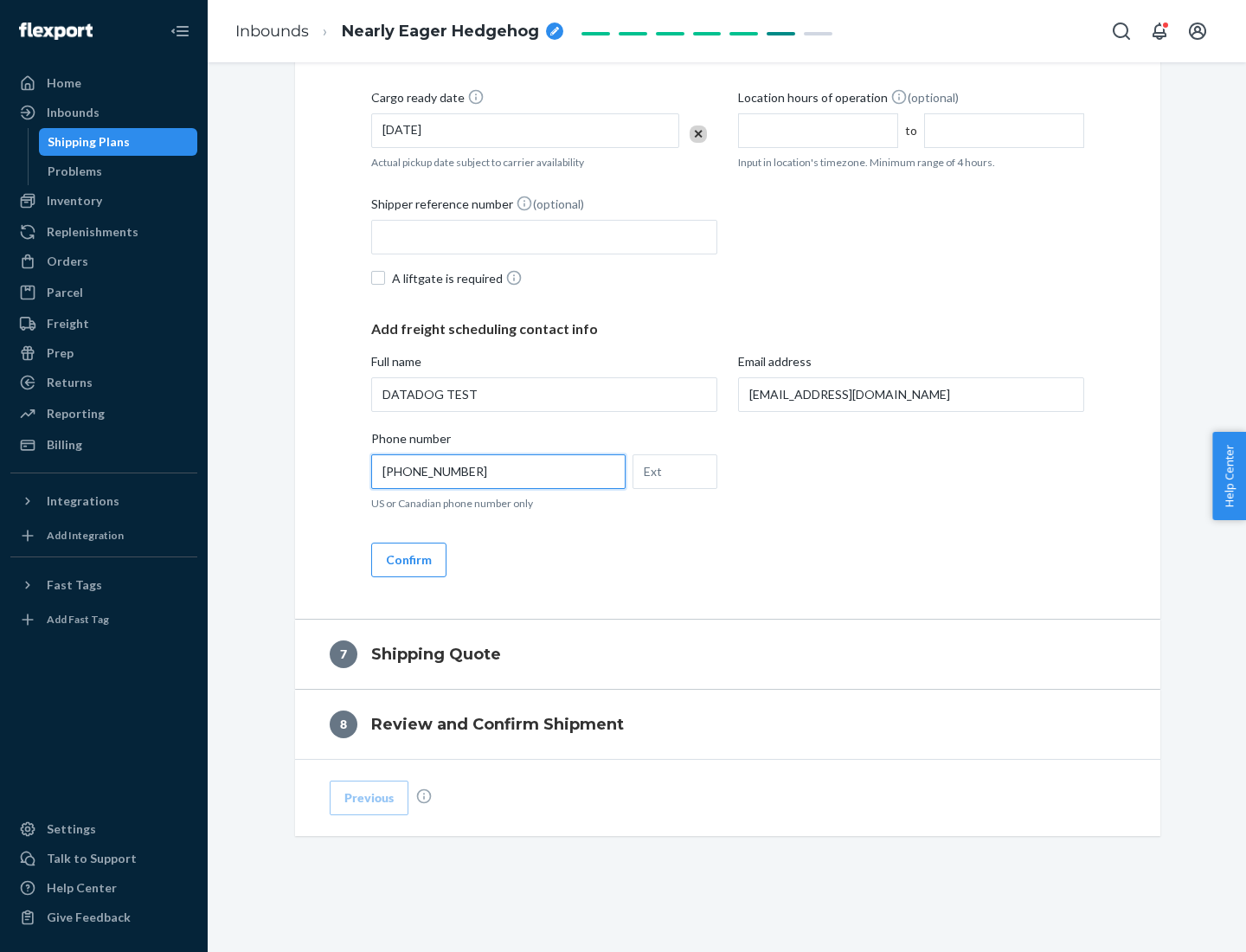
type input "[PHONE_NUMBER]"
click at [408, 559] on button "Confirm" at bounding box center [408, 560] width 75 height 34
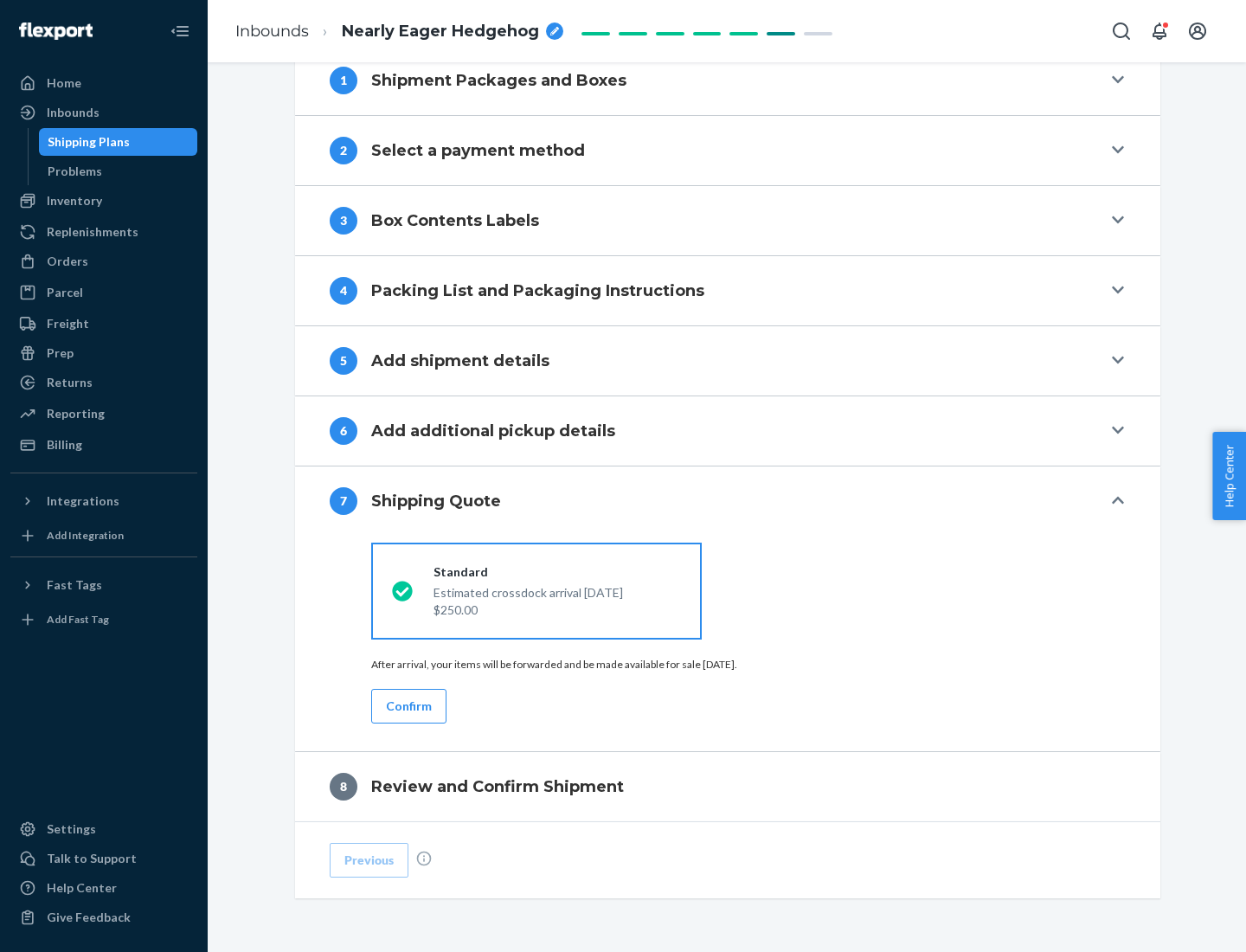
scroll to position [716, 0]
